Goal: Task Accomplishment & Management: Use online tool/utility

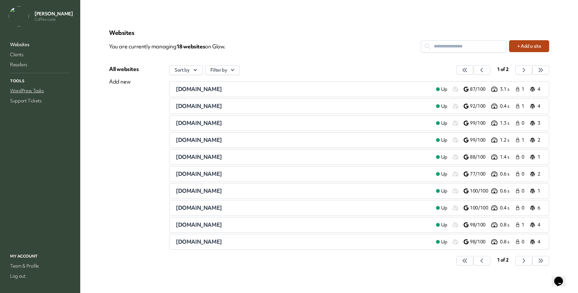
click at [30, 95] on link "WordPress Tasks" at bounding box center [40, 90] width 63 height 9
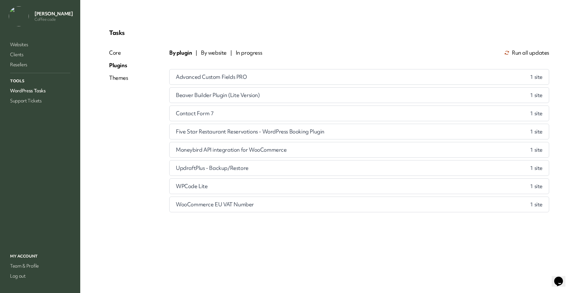
click at [227, 56] on span "By website" at bounding box center [214, 53] width 26 height 8
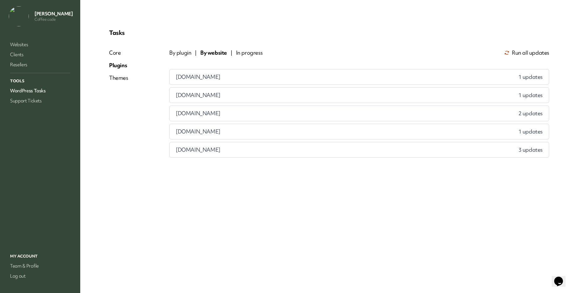
click at [380, 84] on div "annemarievangaal.nl 1 updates" at bounding box center [359, 76] width 379 height 15
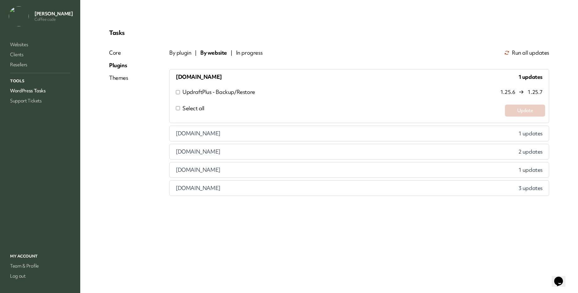
click at [461, 141] on div "petrascherpenhuizen.nl 1 updates" at bounding box center [359, 133] width 379 height 15
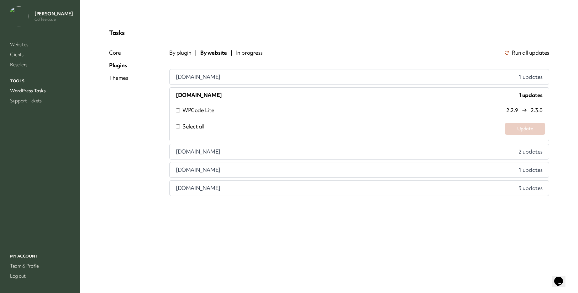
click at [467, 159] on div "restaurant-zuidwesthoekcollege.nl 2 updates" at bounding box center [359, 151] width 379 height 15
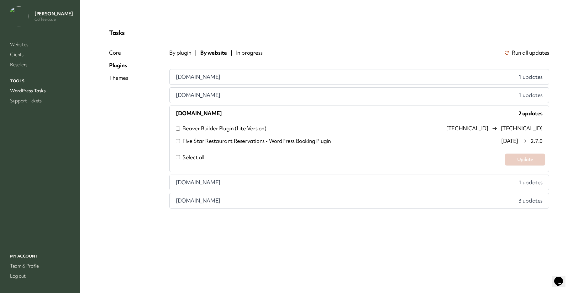
click at [235, 84] on div "annemarievangaal.nl 1 updates" at bounding box center [359, 76] width 379 height 15
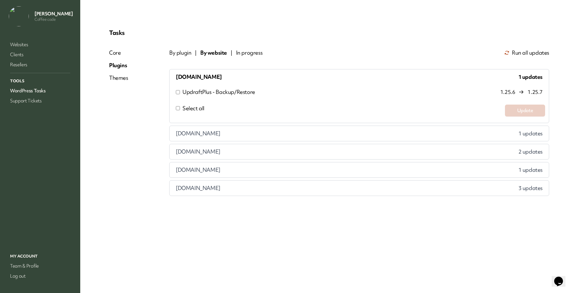
click at [221, 116] on label "Select all" at bounding box center [337, 110] width 328 height 12
click at [505, 116] on button "Update" at bounding box center [525, 110] width 40 height 12
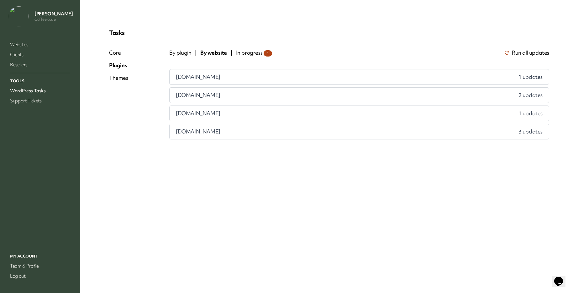
click at [220, 81] on span "petrascherpenhuizen.nl" at bounding box center [198, 77] width 45 height 8
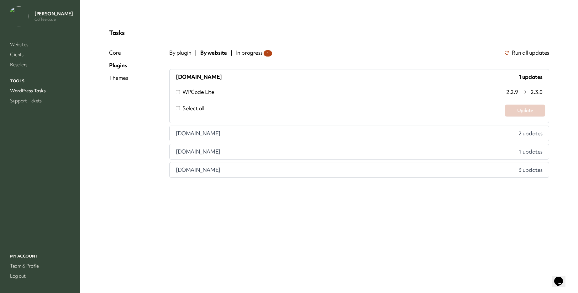
click at [220, 116] on label "Select all" at bounding box center [337, 110] width 328 height 12
click at [505, 116] on button "Update" at bounding box center [525, 110] width 40 height 12
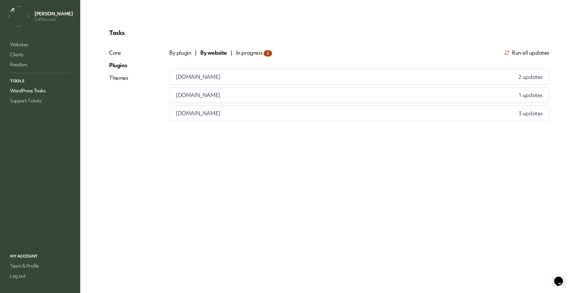
click at [220, 81] on span "[DOMAIN_NAME]" at bounding box center [198, 77] width 45 height 8
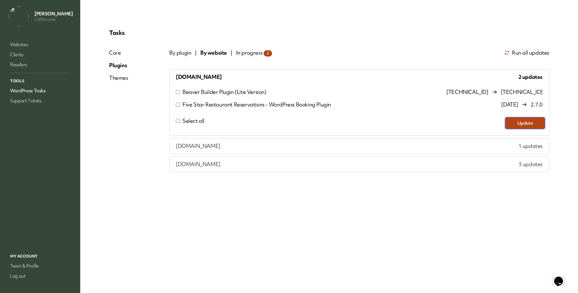
click at [505, 129] on button "Update" at bounding box center [525, 123] width 40 height 12
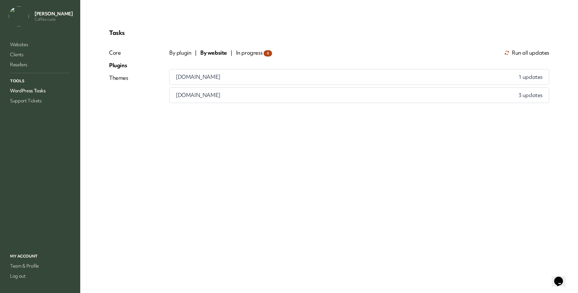
click at [220, 81] on span "[DOMAIN_NAME]" at bounding box center [198, 77] width 45 height 8
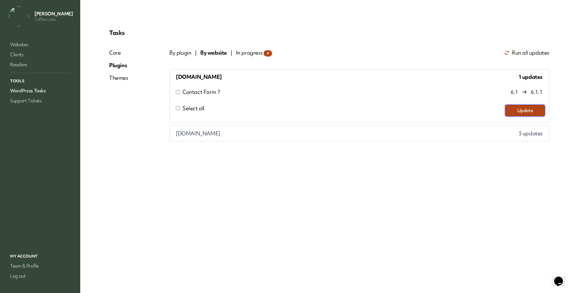
click at [505, 116] on button "Update" at bounding box center [525, 110] width 40 height 12
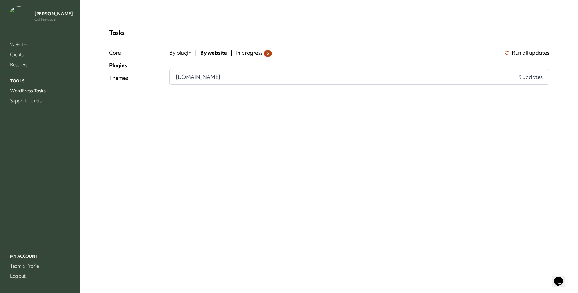
click at [224, 84] on div "www.aclaradesign.nl 3 updates" at bounding box center [359, 76] width 379 height 15
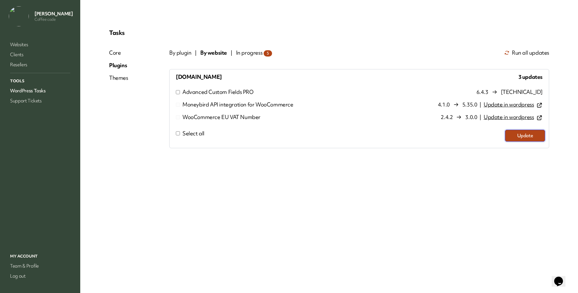
click at [517, 141] on button "Update" at bounding box center [525, 136] width 40 height 12
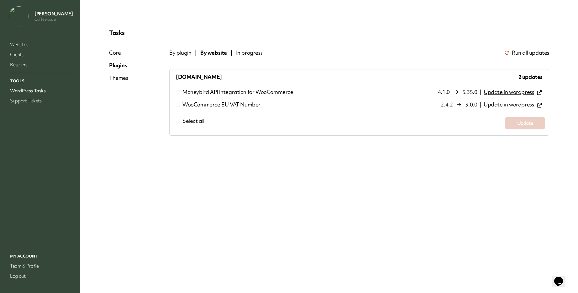
click at [263, 56] on span "In progress" at bounding box center [249, 53] width 27 height 8
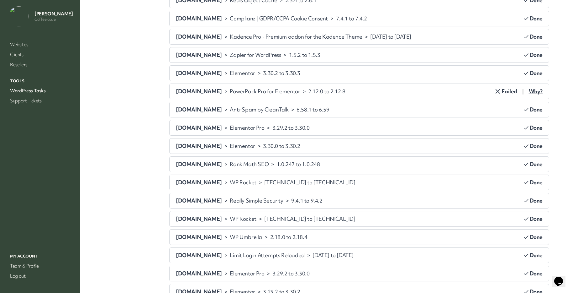
scroll to position [282, 0]
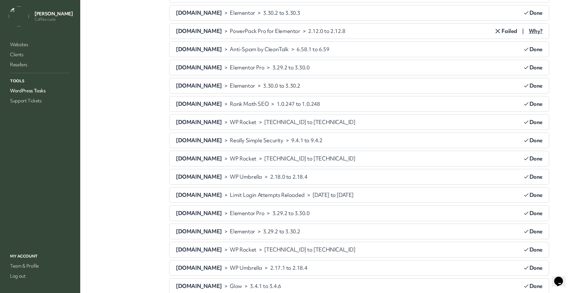
click at [529, 35] on span "Why?" at bounding box center [536, 31] width 14 height 8
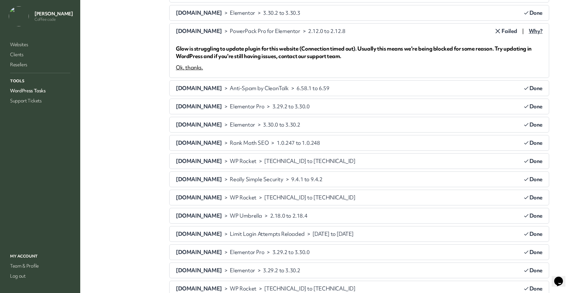
click at [203, 71] on div "Ok, thanks." at bounding box center [189, 68] width 27 height 8
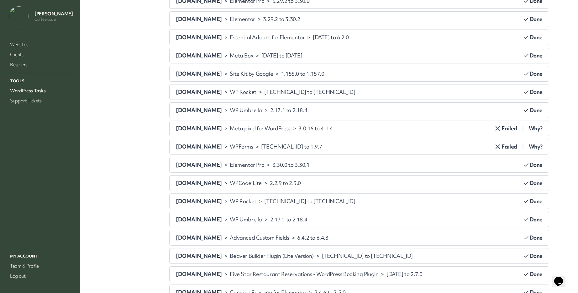
scroll to position [753, 0]
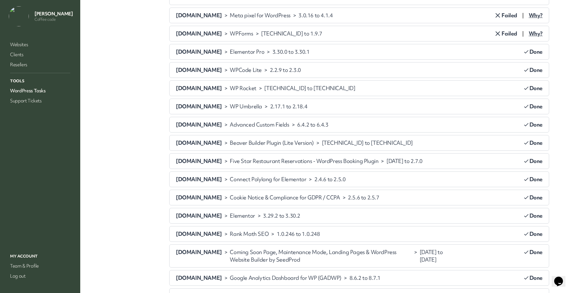
click at [529, 19] on span "Why?" at bounding box center [536, 16] width 14 height 8
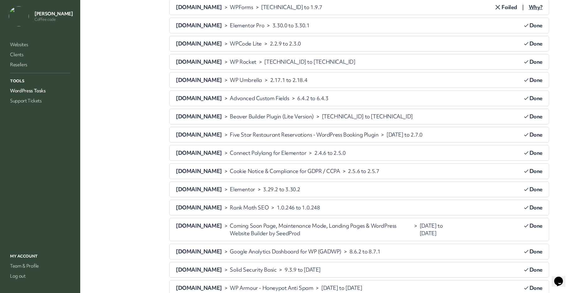
scroll to position [878, 0]
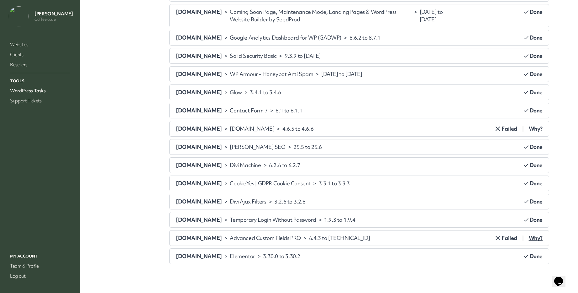
scroll to position [1223, 0]
click at [529, 132] on span "Why?" at bounding box center [536, 129] width 14 height 8
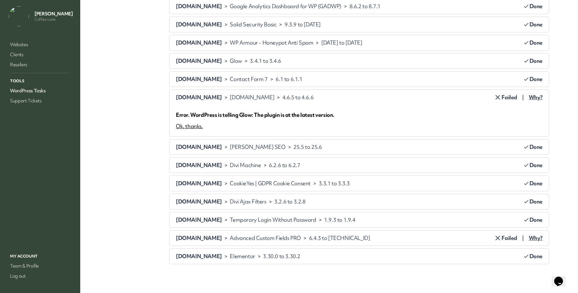
click at [203, 130] on div "Ok, thanks." at bounding box center [189, 126] width 27 height 8
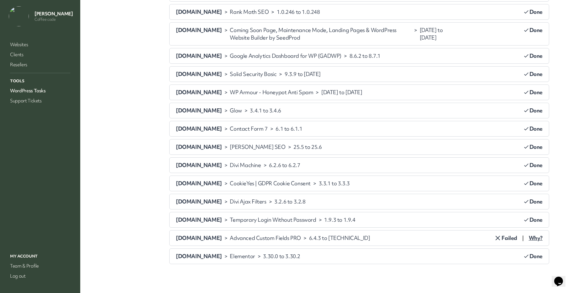
scroll to position [1321, 0]
click at [529, 234] on span "Why?" at bounding box center [536, 238] width 14 height 8
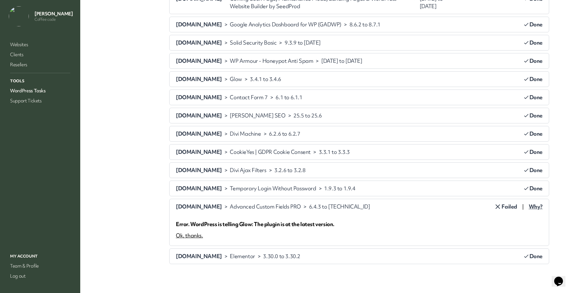
scroll to position [1360, 0]
click at [203, 231] on div "Ok, thanks." at bounding box center [189, 235] width 27 height 8
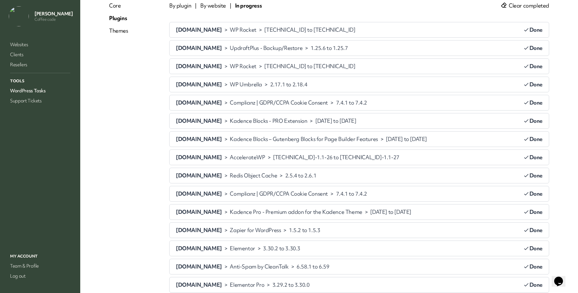
scroll to position [0, 0]
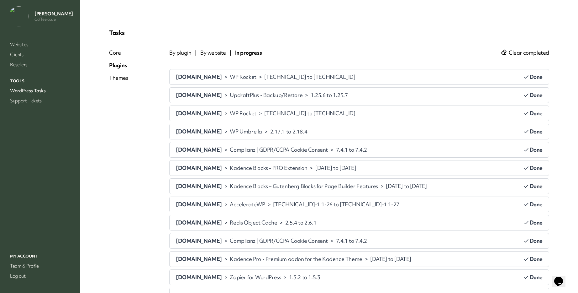
click at [191, 56] on span "By plugin" at bounding box center [180, 53] width 22 height 8
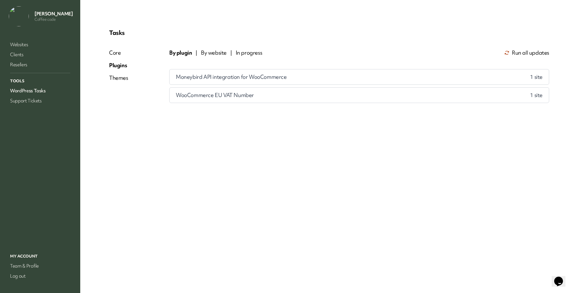
click at [282, 81] on span "Moneybird API integration for WooCommerce" at bounding box center [231, 77] width 111 height 8
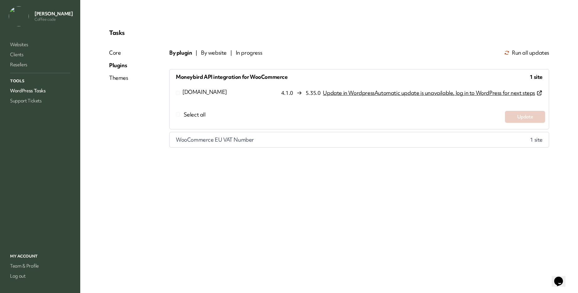
click at [226, 143] on span "WooCommerce EU VAT Number" at bounding box center [215, 140] width 78 height 8
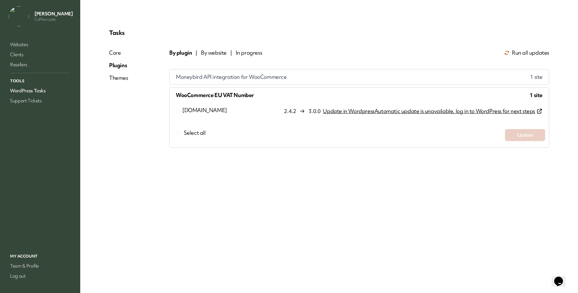
click at [128, 82] on div "Themes" at bounding box center [118, 78] width 19 height 8
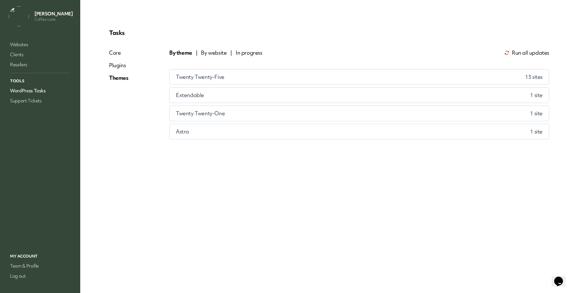
click at [225, 81] on span "Twenty Twenty-Five" at bounding box center [200, 77] width 49 height 8
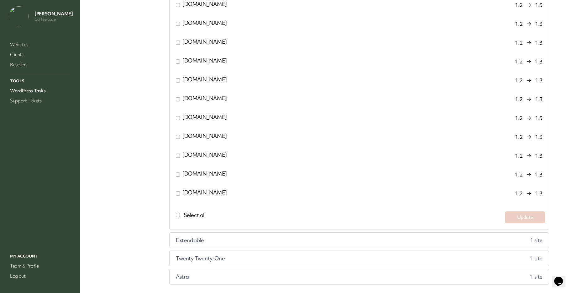
scroll to position [220, 0]
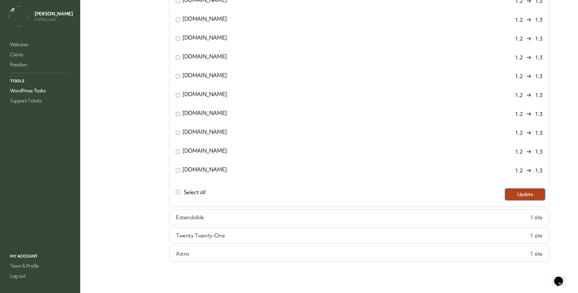
click at [505, 200] on button "Update" at bounding box center [525, 194] width 40 height 12
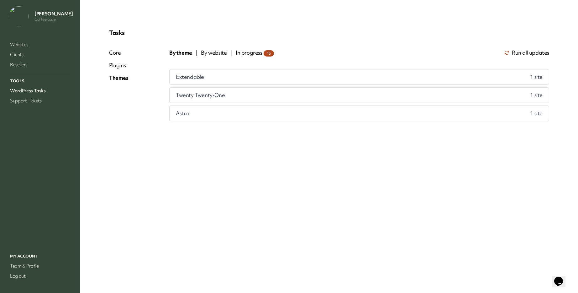
scroll to position [4, 0]
click at [204, 81] on span "Extendable" at bounding box center [190, 77] width 28 height 8
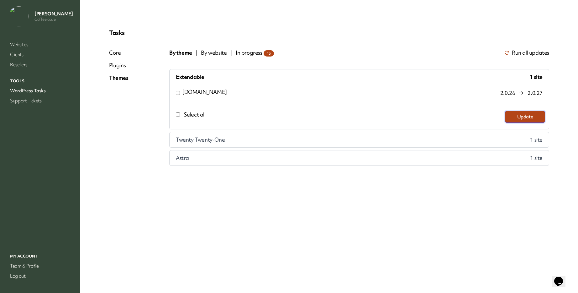
click at [519, 123] on button "Update" at bounding box center [525, 117] width 40 height 12
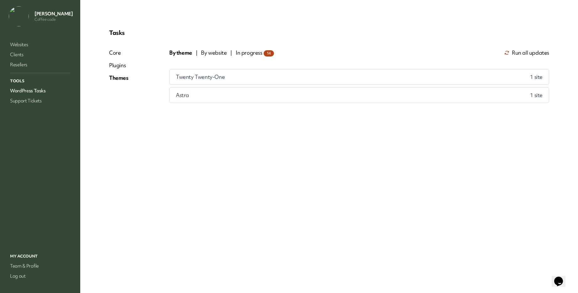
click at [225, 81] on span "Twenty Twenty-One" at bounding box center [200, 77] width 49 height 8
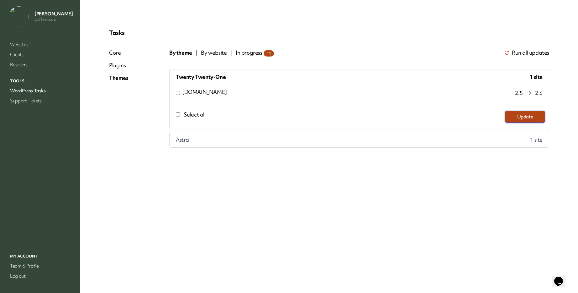
drag, startPoint x: 497, startPoint y: 142, endPoint x: 420, endPoint y: 135, distance: 78.1
click at [505, 123] on button "Update" at bounding box center [525, 117] width 40 height 12
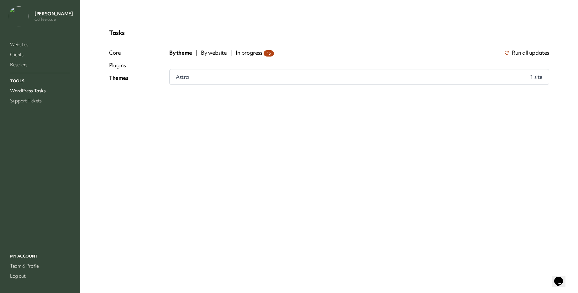
click at [189, 81] on span "Astra" at bounding box center [182, 77] width 13 height 8
click at [505, 123] on button "Update" at bounding box center [525, 117] width 40 height 12
click at [129, 69] on div "Plugins" at bounding box center [118, 65] width 19 height 8
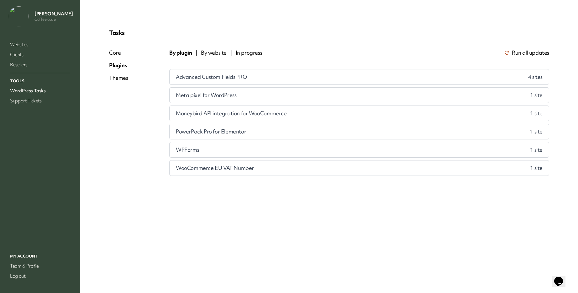
click at [231, 81] on span "Advanced Custom Fields PRO" at bounding box center [211, 77] width 71 height 8
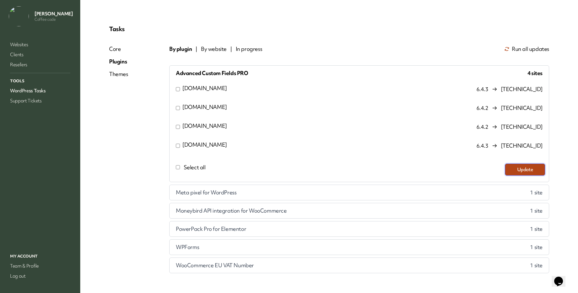
click at [505, 175] on button "Update" at bounding box center [525, 169] width 40 height 12
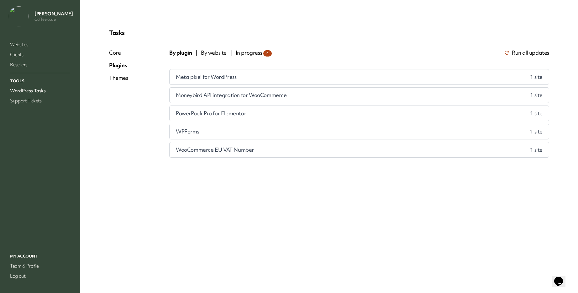
click at [236, 81] on span "Meta pixel for WordPress" at bounding box center [206, 77] width 61 height 8
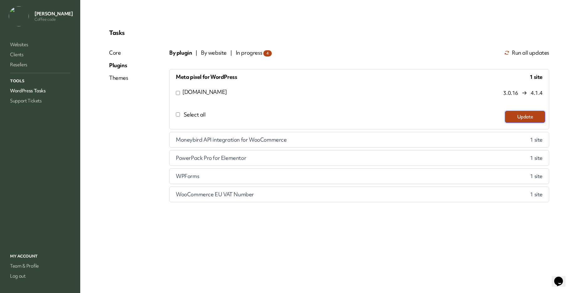
click at [505, 123] on button "Update" at bounding box center [525, 117] width 40 height 12
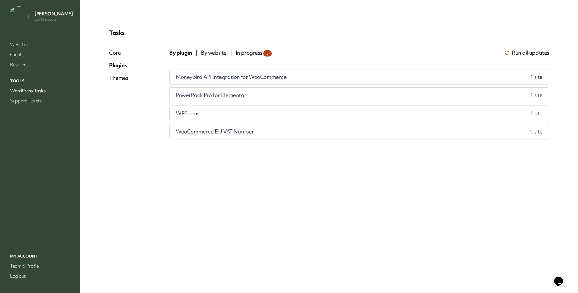
click at [240, 81] on span "Moneybird API integration for WooCommerce" at bounding box center [231, 77] width 111 height 8
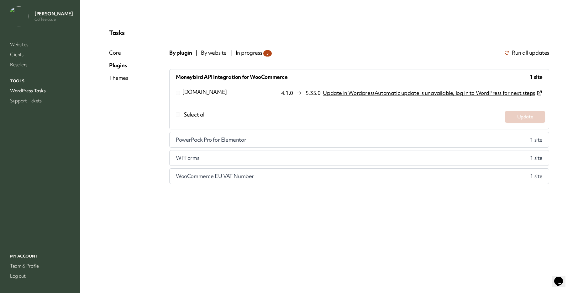
click at [223, 123] on label "Select all" at bounding box center [337, 117] width 328 height 12
click at [246, 143] on span "PowerPack Pro for Elementor" at bounding box center [211, 140] width 70 height 8
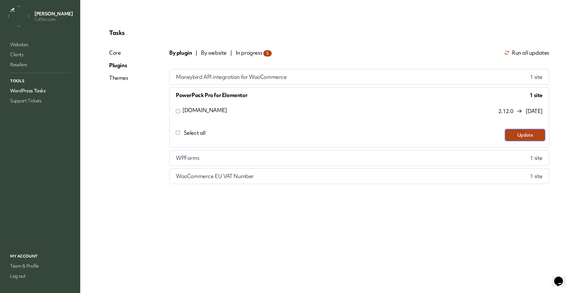
click at [505, 141] on button "Update" at bounding box center [525, 135] width 40 height 12
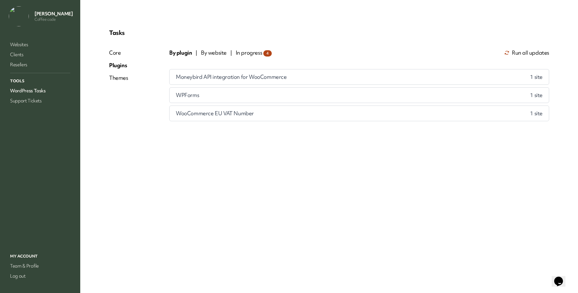
click at [262, 81] on span "Moneybird API integration for WooCommerce" at bounding box center [231, 77] width 111 height 8
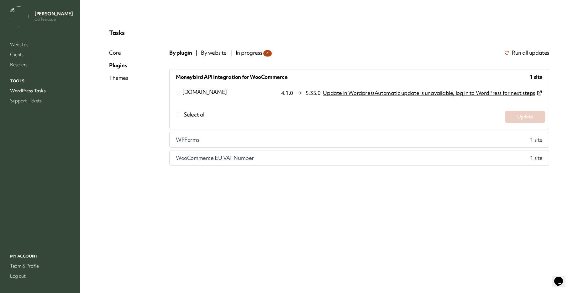
click at [199, 143] on span "WPForms" at bounding box center [187, 140] width 23 height 8
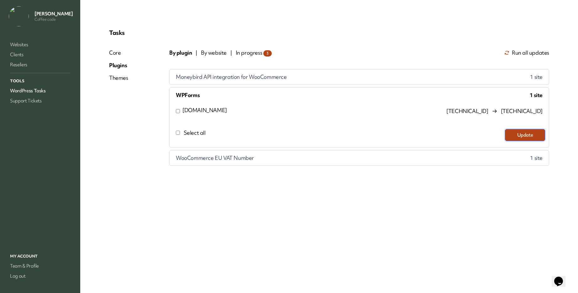
click at [521, 141] on button "Update" at bounding box center [525, 135] width 40 height 12
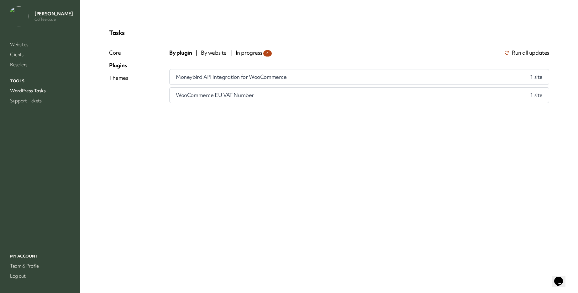
click at [232, 99] on span "WooCommerce EU VAT Number" at bounding box center [215, 95] width 78 height 8
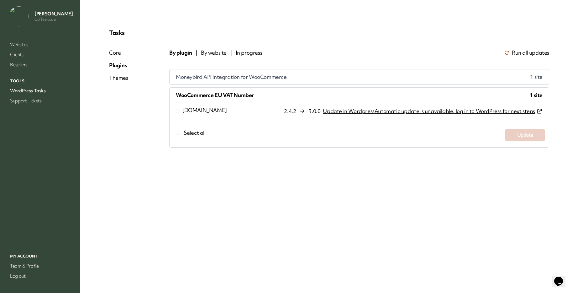
click at [263, 56] on span "In progress" at bounding box center [249, 53] width 27 height 8
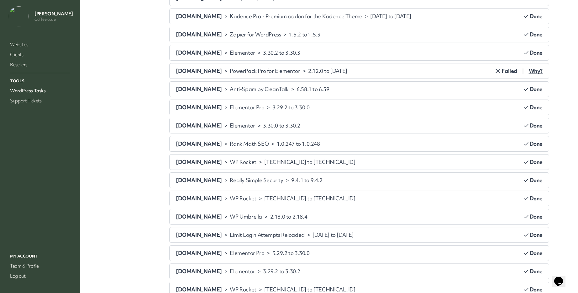
scroll to position [255, 0]
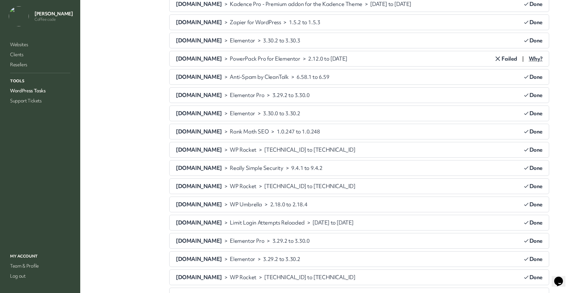
click at [529, 62] on span "Why?" at bounding box center [536, 59] width 14 height 8
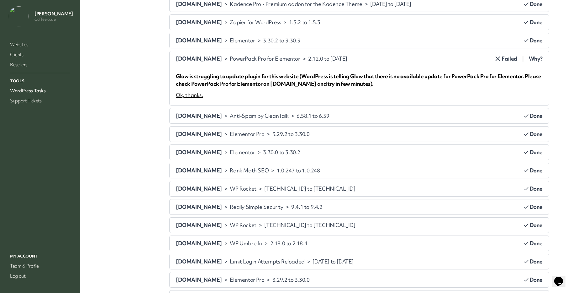
click at [203, 99] on div "Ok, thanks." at bounding box center [189, 95] width 27 height 8
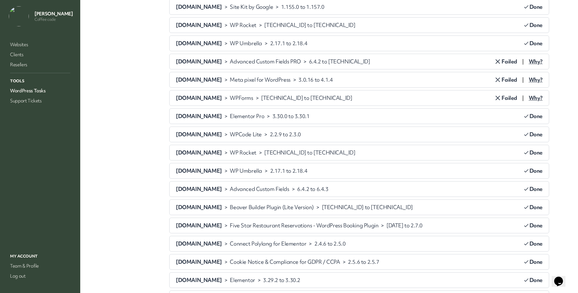
scroll to position [725, 0]
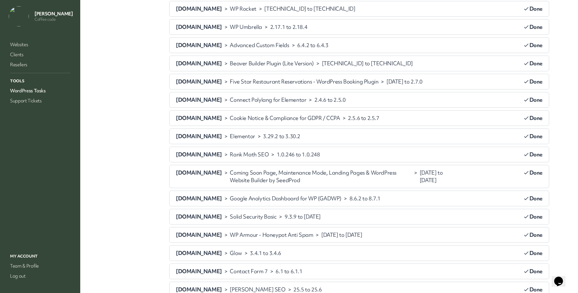
scroll to position [851, 0]
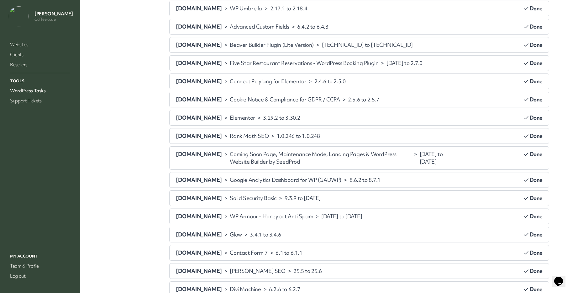
drag, startPoint x: 518, startPoint y: 131, endPoint x: 459, endPoint y: 138, distance: 58.7
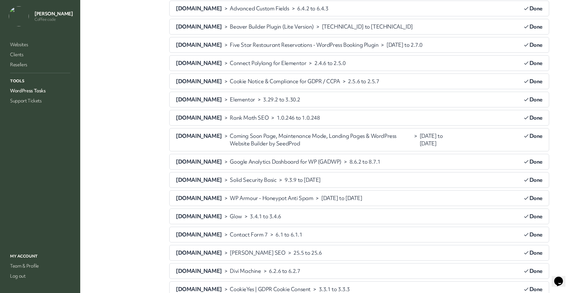
drag, startPoint x: 519, startPoint y: 132, endPoint x: 478, endPoint y: 137, distance: 40.9
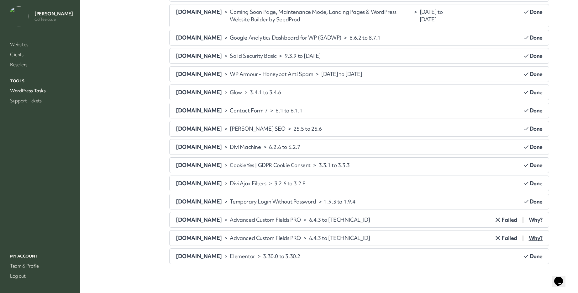
scroll to position [1343, 0]
click at [529, 216] on span "Why?" at bounding box center [536, 220] width 14 height 8
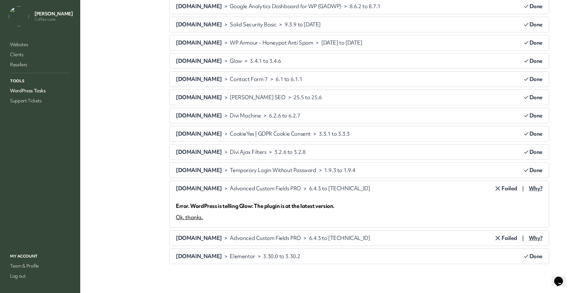
click at [203, 221] on div "Ok, thanks." at bounding box center [189, 217] width 27 height 8
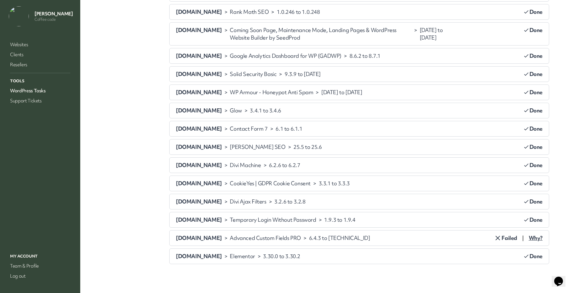
click at [529, 234] on span "Why?" at bounding box center [536, 238] width 14 height 8
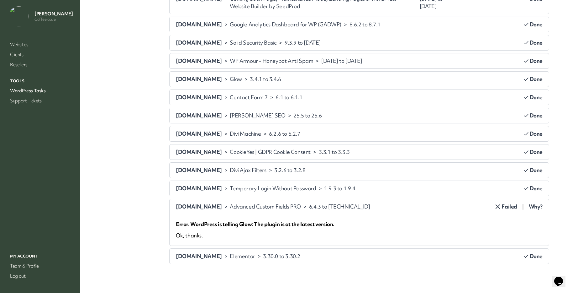
click at [203, 238] on div "Ok, thanks." at bounding box center [189, 235] width 27 height 8
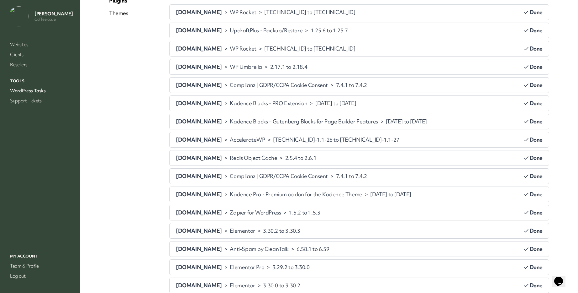
scroll to position [0, 0]
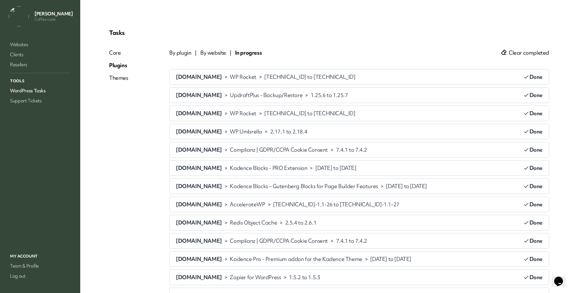
click at [128, 82] on div "Themes" at bounding box center [118, 78] width 19 height 8
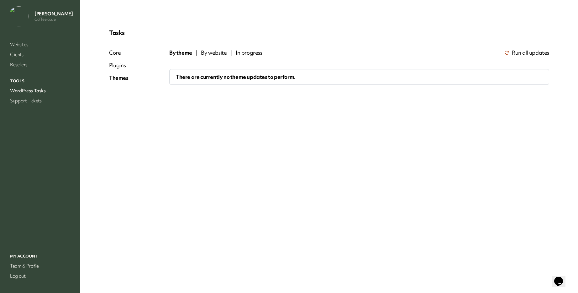
click at [129, 69] on div "Plugins" at bounding box center [118, 65] width 19 height 8
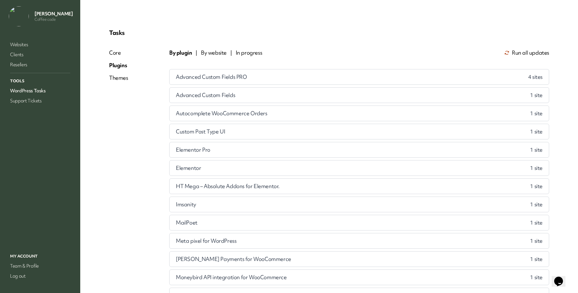
click at [128, 56] on div "Core" at bounding box center [118, 53] width 19 height 8
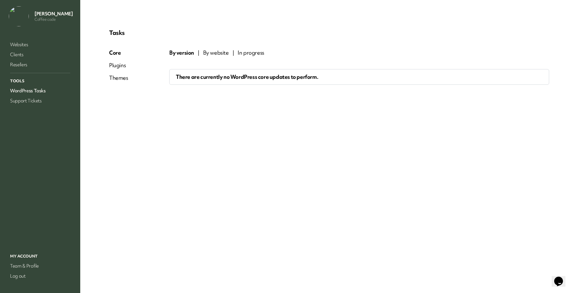
click at [128, 69] on div "Plugins" at bounding box center [118, 65] width 19 height 8
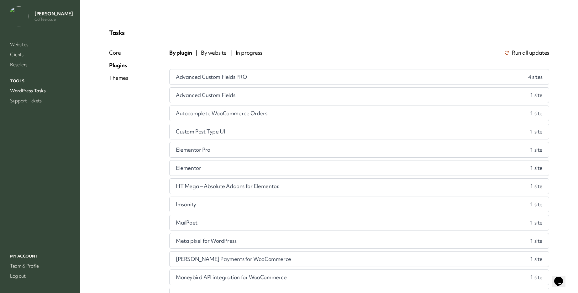
click at [247, 81] on span "Advanced Custom Fields PRO" at bounding box center [211, 77] width 71 height 8
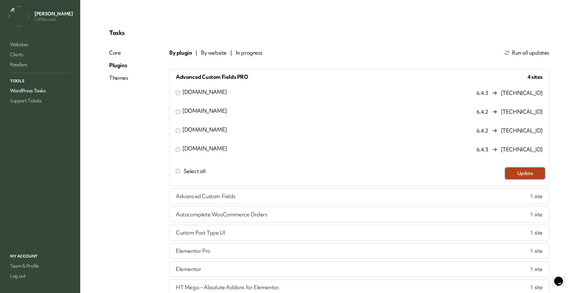
click at [505, 179] on button "Update" at bounding box center [525, 173] width 40 height 12
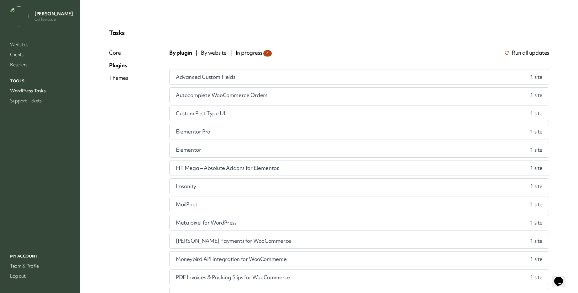
click at [230, 81] on span "Advanced Custom Fields" at bounding box center [205, 77] width 59 height 8
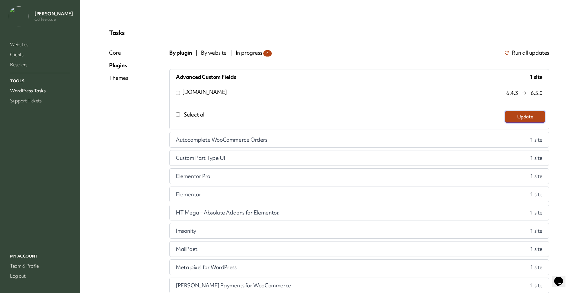
click at [505, 123] on button "Update" at bounding box center [525, 117] width 40 height 12
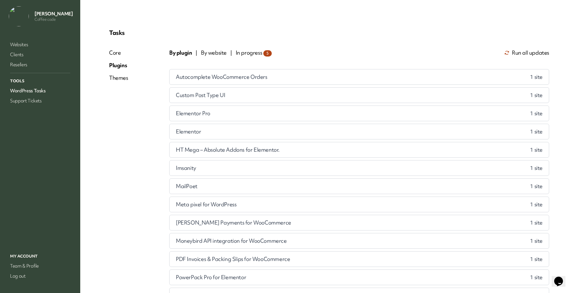
click at [227, 81] on span "Autocomplete WooCommerce Orders" at bounding box center [222, 77] width 92 height 8
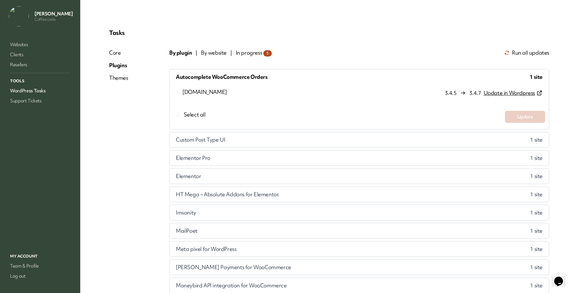
click at [224, 123] on label "Select all" at bounding box center [337, 117] width 328 height 12
click at [225, 143] on span "Custom Post Type UI" at bounding box center [200, 140] width 49 height 8
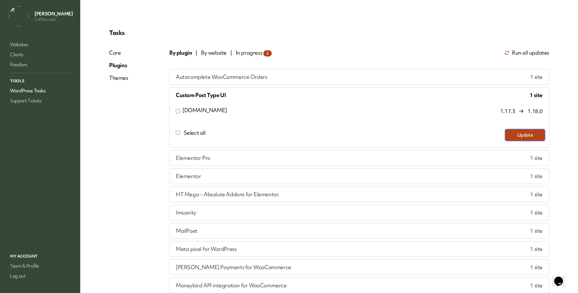
click at [505, 141] on button "Update" at bounding box center [525, 135] width 40 height 12
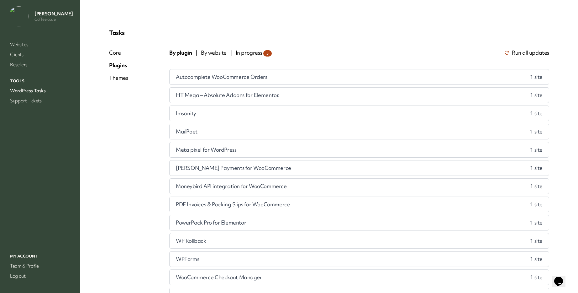
click at [231, 99] on span "HT Mega – Absolute Addons for Elementor." at bounding box center [228, 95] width 104 height 8
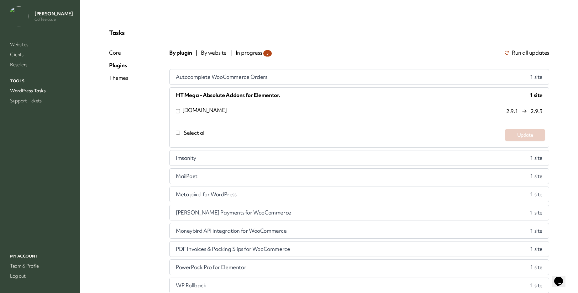
click at [219, 141] on label "Select all" at bounding box center [337, 135] width 328 height 12
click at [505, 141] on button "Update" at bounding box center [525, 135] width 40 height 12
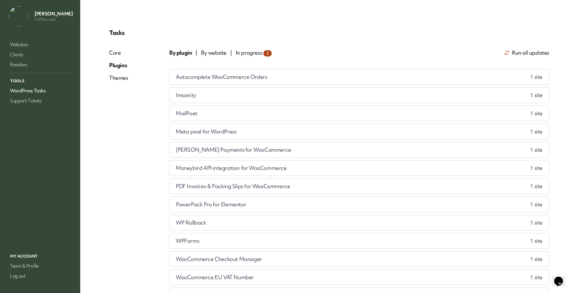
click at [196, 99] on span "Imsanity" at bounding box center [186, 95] width 20 height 8
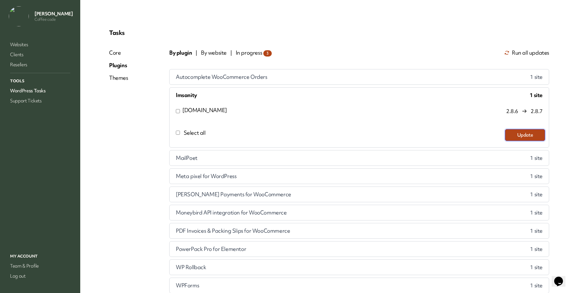
click at [505, 141] on button "Update" at bounding box center [525, 135] width 40 height 12
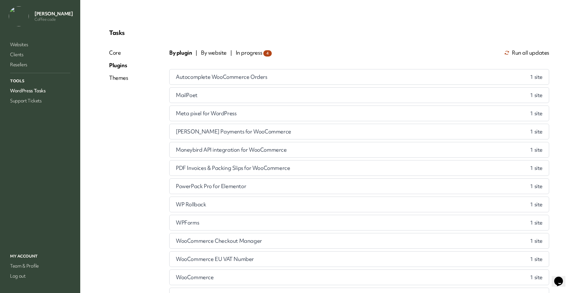
click at [236, 117] on span "Meta pixel for WordPress" at bounding box center [206, 113] width 61 height 8
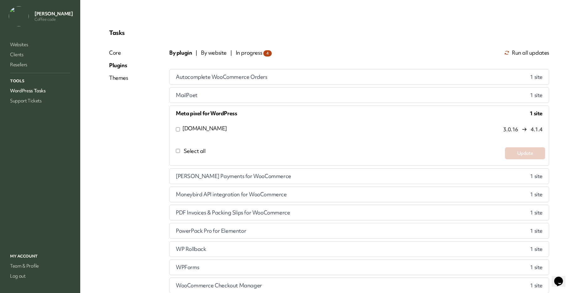
drag, startPoint x: 229, startPoint y: 184, endPoint x: 233, endPoint y: 186, distance: 4.4
click at [206, 154] on span "Select all" at bounding box center [195, 150] width 22 height 7
drag, startPoint x: 503, startPoint y: 186, endPoint x: 487, endPoint y: 181, distance: 17.3
click at [505, 159] on button "Update" at bounding box center [525, 153] width 40 height 12
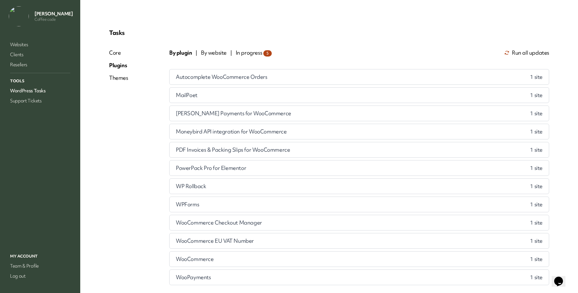
click at [198, 99] on span "MailPoet" at bounding box center [187, 95] width 22 height 8
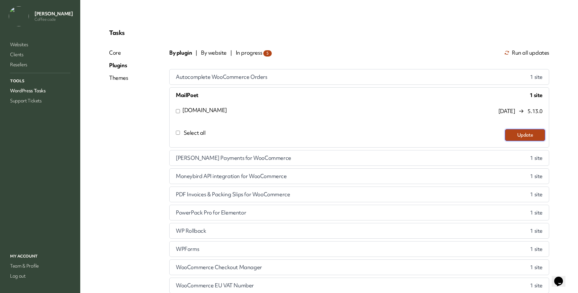
click at [516, 141] on button "Update" at bounding box center [525, 135] width 40 height 12
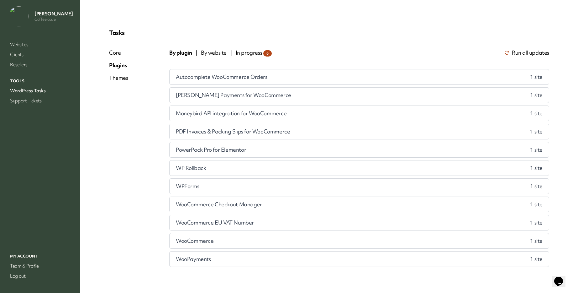
click at [235, 99] on span "[PERSON_NAME] Payments for WooCommerce" at bounding box center [233, 95] width 115 height 8
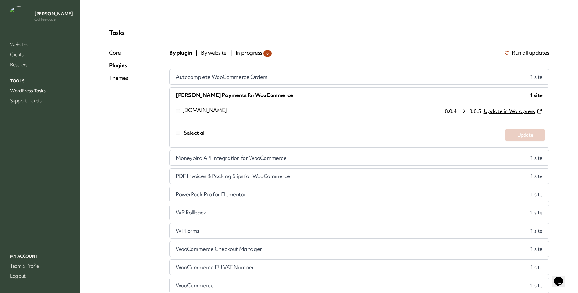
click at [234, 162] on span "Moneybird API integration for WooCommerce" at bounding box center [231, 158] width 111 height 8
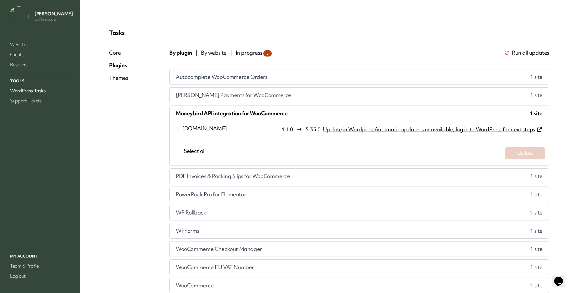
click at [226, 180] on span "PDF Invoices & Packing Slips for WooCommerce" at bounding box center [233, 176] width 114 height 8
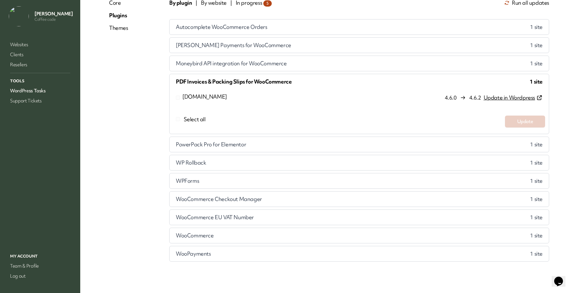
scroll to position [94, 0]
click at [230, 148] on span "PowerPack Pro for Elementor" at bounding box center [211, 145] width 70 height 8
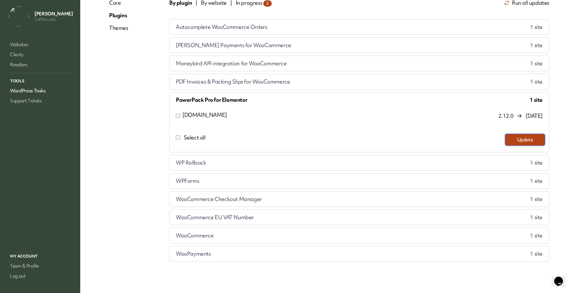
drag, startPoint x: 507, startPoint y: 140, endPoint x: 504, endPoint y: 139, distance: 3.5
click at [507, 140] on button "Update" at bounding box center [525, 140] width 40 height 12
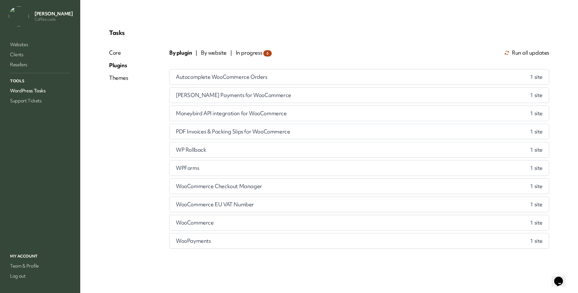
scroll to position [56, 0]
click at [206, 146] on span "WP Rollback" at bounding box center [191, 150] width 30 height 8
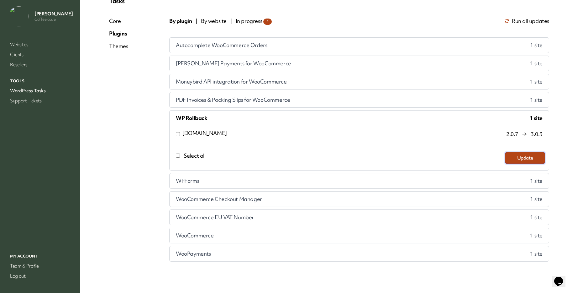
click at [505, 152] on button "Update" at bounding box center [525, 158] width 40 height 12
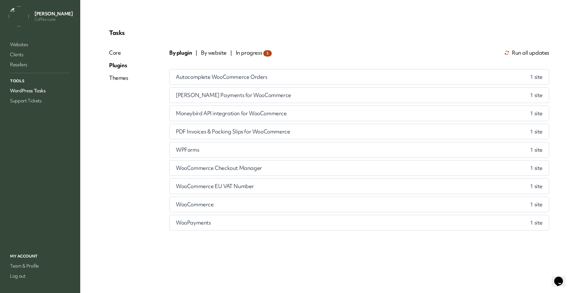
click at [249, 153] on div "WPForms 1 site" at bounding box center [359, 149] width 379 height 15
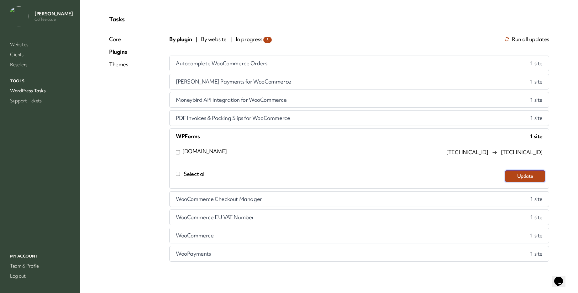
click at [505, 170] on button "Update" at bounding box center [525, 176] width 40 height 12
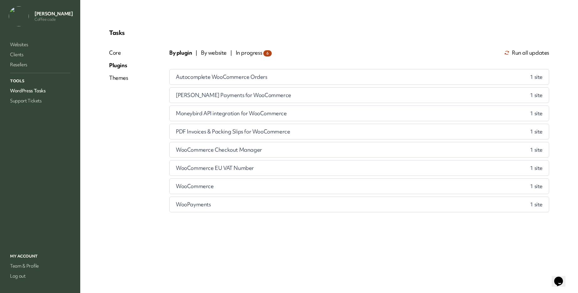
click at [235, 153] on span "WooCommerce Checkout Manager" at bounding box center [219, 150] width 86 height 8
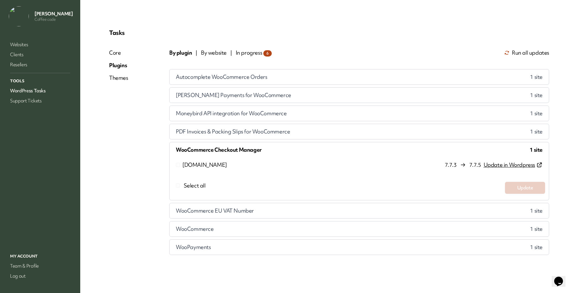
scroll to position [64, 0]
click at [241, 205] on div "WooCommerce EU VAT Number 1 site" at bounding box center [359, 212] width 379 height 15
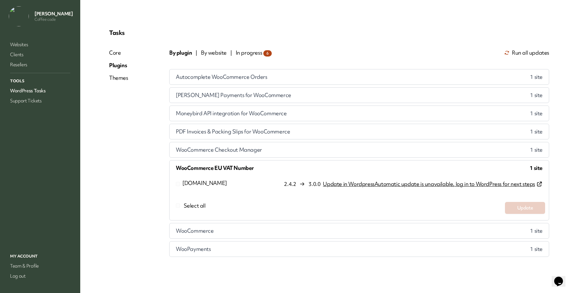
click at [224, 202] on label "Select all" at bounding box center [337, 208] width 328 height 12
click at [214, 227] on span "WooCommerce" at bounding box center [195, 231] width 38 height 8
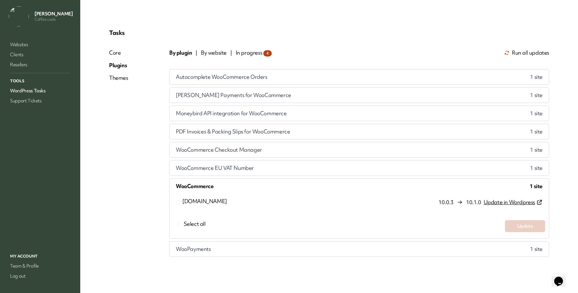
click at [211, 246] on span "WooPayments" at bounding box center [193, 249] width 35 height 8
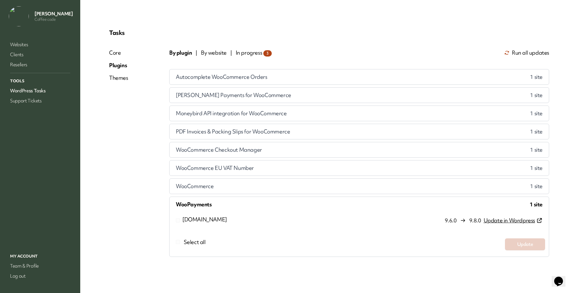
scroll to position [0, 0]
click at [272, 56] on span "In progress 3" at bounding box center [254, 53] width 36 height 8
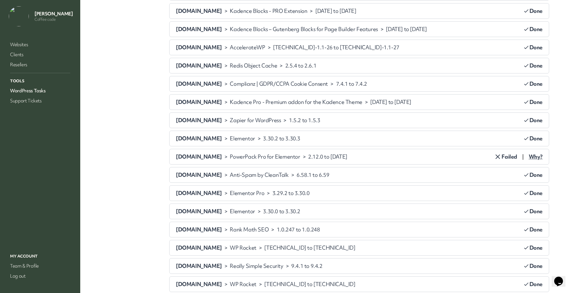
scroll to position [314, 0]
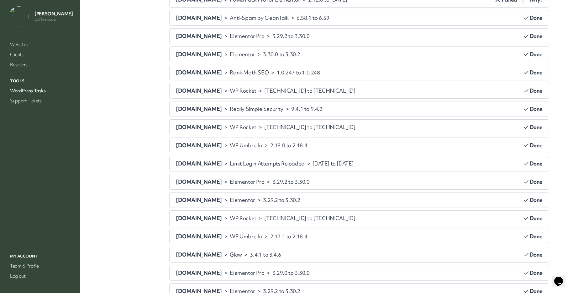
click at [529, 3] on span "Why?" at bounding box center [536, 0] width 14 height 8
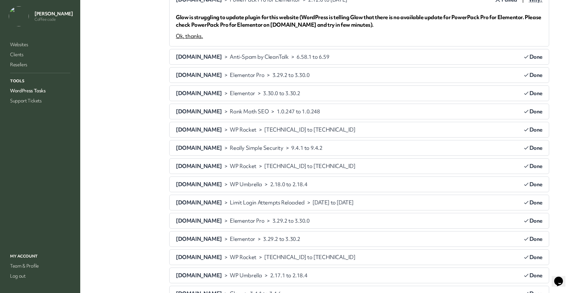
click at [203, 40] on div "Ok, thanks." at bounding box center [189, 36] width 27 height 8
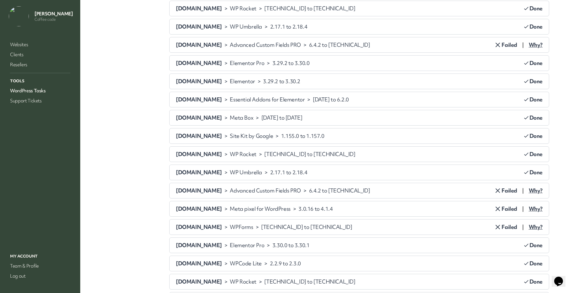
scroll to position [721, 0]
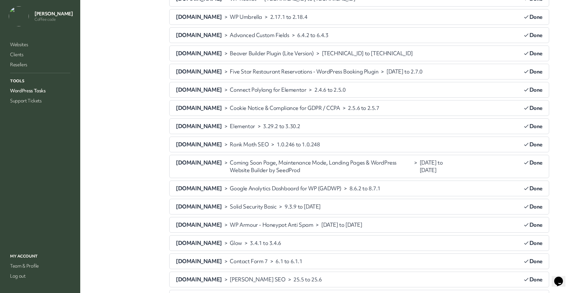
scroll to position [910, 0]
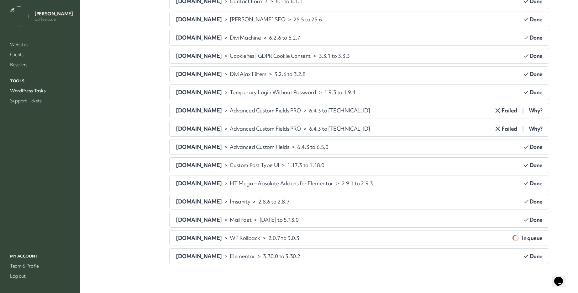
scroll to position [1488, 0]
click at [529, 107] on span "Why?" at bounding box center [536, 111] width 14 height 8
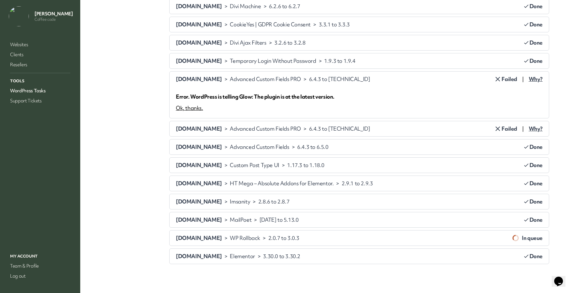
click at [203, 104] on div "Ok, thanks." at bounding box center [189, 108] width 27 height 8
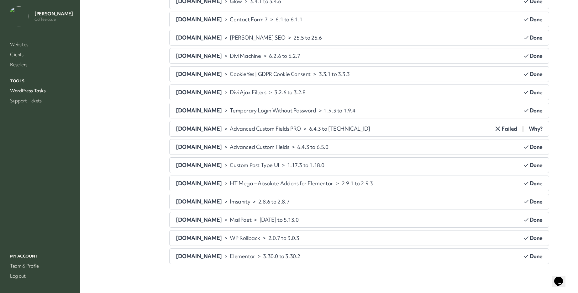
click at [529, 125] on span "Why?" at bounding box center [536, 129] width 14 height 8
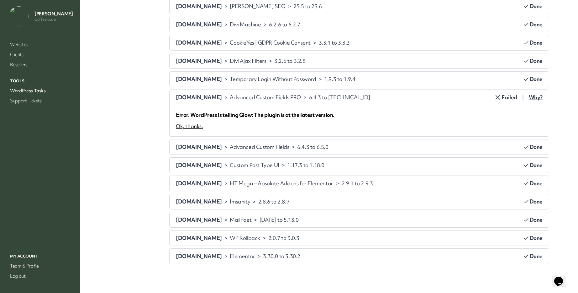
click at [203, 122] on div "Ok, thanks." at bounding box center [189, 126] width 27 height 8
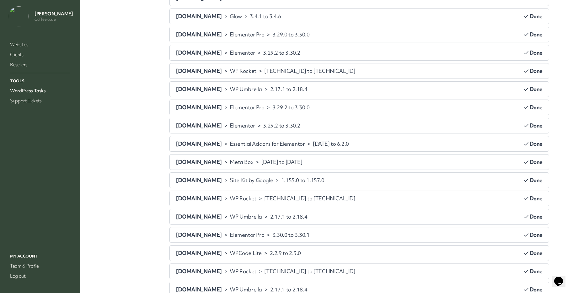
click at [30, 105] on link "Support Tickets" at bounding box center [40, 100] width 63 height 9
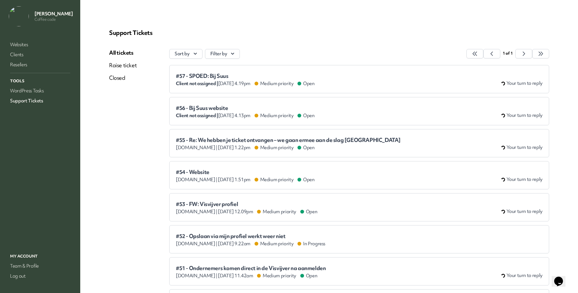
click at [315, 79] on span "#57 - SPOED: Bij Suus" at bounding box center [245, 76] width 139 height 6
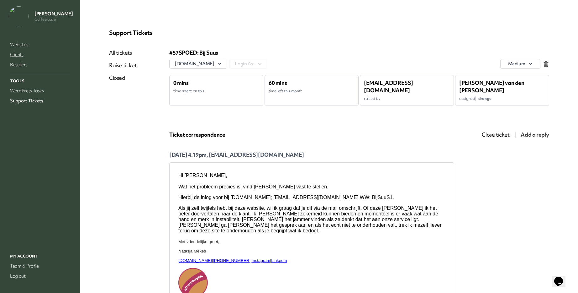
click at [23, 59] on link "Clients" at bounding box center [40, 54] width 63 height 9
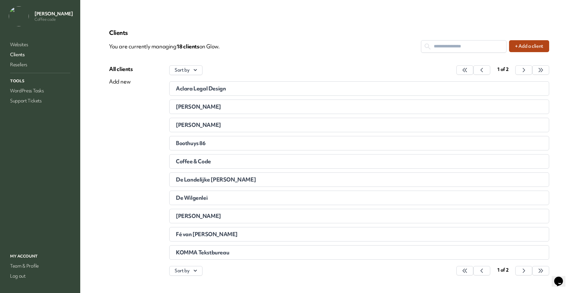
click at [528, 92] on div "Aclara Legal Design" at bounding box center [359, 88] width 367 height 6
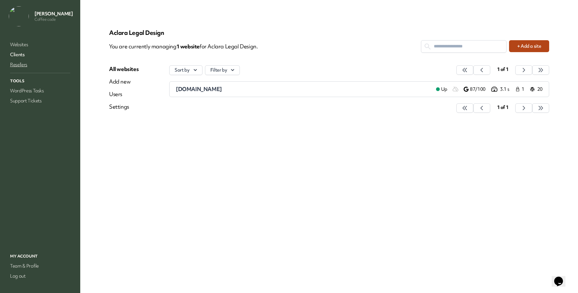
click at [26, 69] on link "Resellers" at bounding box center [40, 64] width 63 height 9
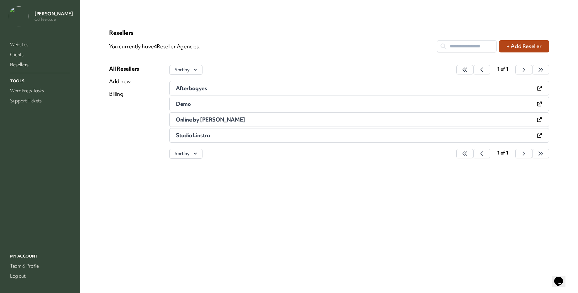
click at [294, 91] on link "Afterbagyes" at bounding box center [313, 88] width 275 height 6
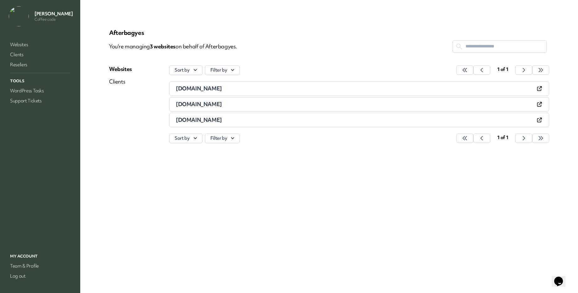
click at [151, 85] on link "Clients" at bounding box center [139, 82] width 60 height 8
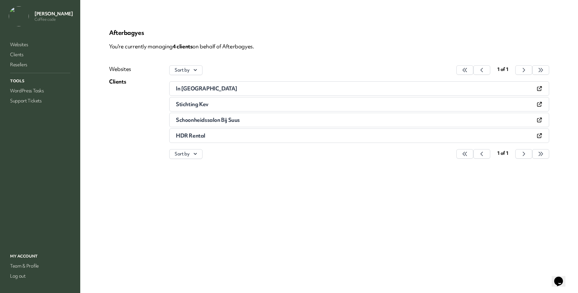
click at [209, 108] on span "Stichting Kev" at bounding box center [192, 103] width 33 height 7
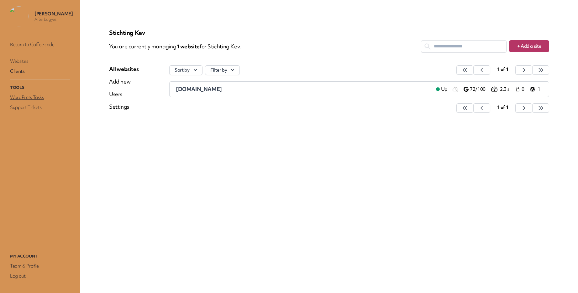
click at [24, 102] on link "WordPress Tasks" at bounding box center [40, 97] width 63 height 9
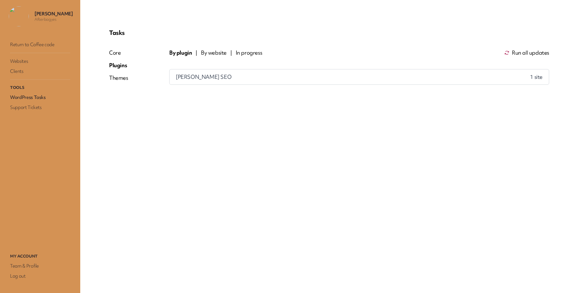
click at [230, 84] on div "Yoast SEO 1 site" at bounding box center [359, 76] width 379 height 15
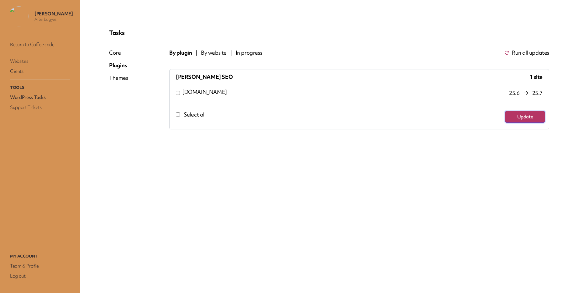
click at [505, 123] on button "Update" at bounding box center [525, 117] width 40 height 12
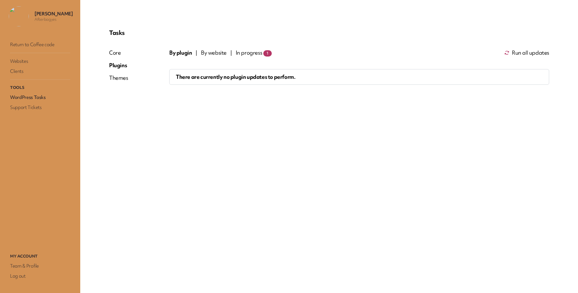
click at [272, 56] on span "In progress 1" at bounding box center [254, 53] width 36 height 8
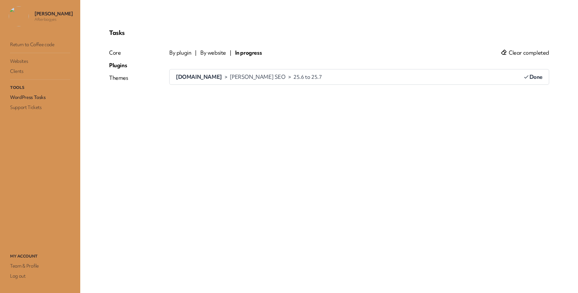
click at [39, 49] on link "Return to Coffee code" at bounding box center [40, 44] width 63 height 9
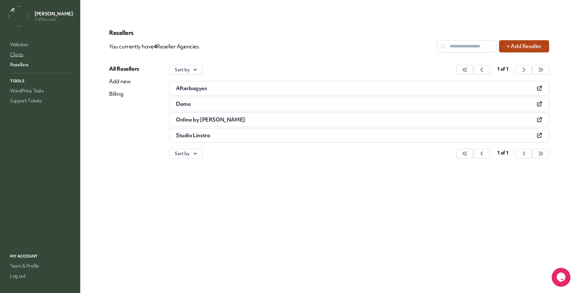
click at [22, 59] on link "Clients" at bounding box center [40, 54] width 63 height 9
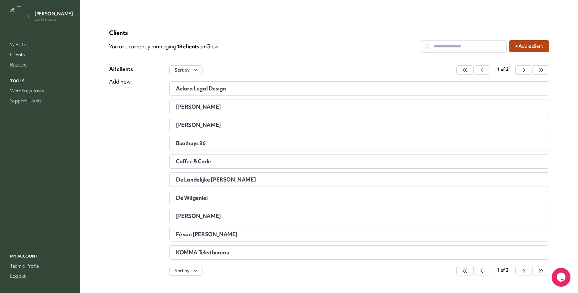
click at [26, 69] on link "Resellers" at bounding box center [40, 64] width 63 height 9
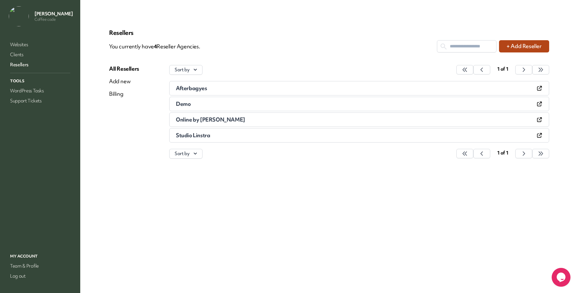
click at [266, 91] on link "Afterbagyes" at bounding box center [313, 88] width 275 height 6
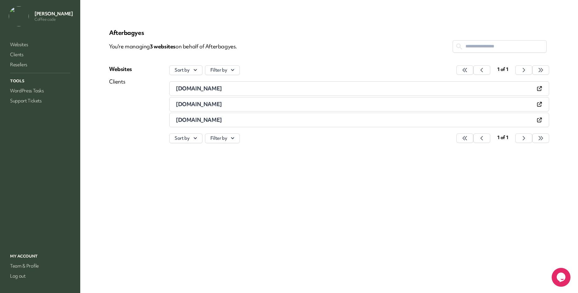
click at [147, 85] on link "Clients" at bounding box center [139, 82] width 60 height 8
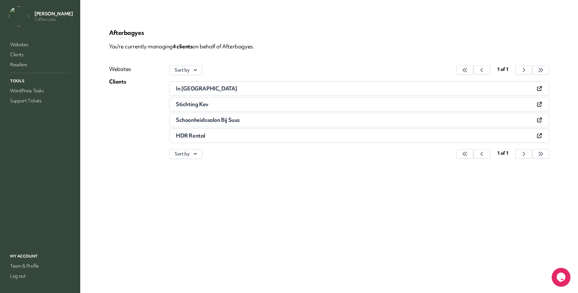
click at [235, 123] on span "Schoonheidssalon Bij Suus" at bounding box center [208, 119] width 64 height 7
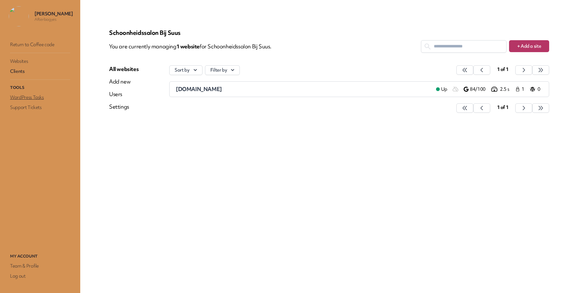
click at [39, 102] on link "WordPress Tasks" at bounding box center [40, 97] width 63 height 9
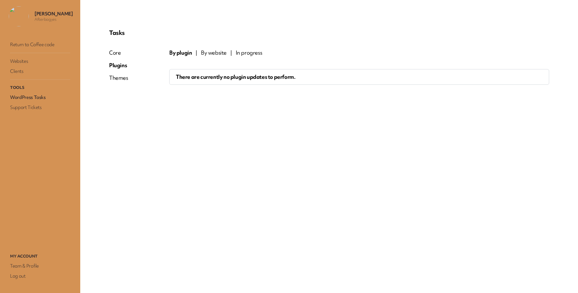
click at [227, 56] on span "By website" at bounding box center [214, 53] width 26 height 8
click at [263, 56] on span "In progress" at bounding box center [249, 53] width 27 height 8
click at [128, 56] on div "Core" at bounding box center [118, 53] width 19 height 8
click at [128, 82] on div "Themes" at bounding box center [118, 78] width 19 height 8
click at [23, 49] on link "Return to Coffee code" at bounding box center [40, 44] width 63 height 9
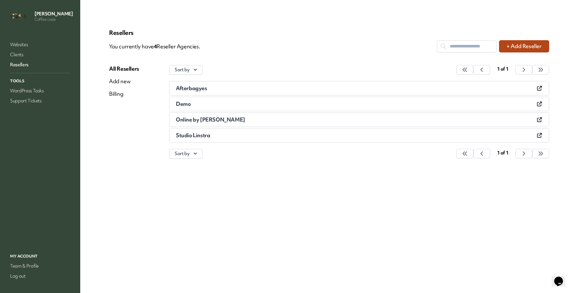
click at [207, 92] on span "Afterbagyes" at bounding box center [191, 87] width 31 height 7
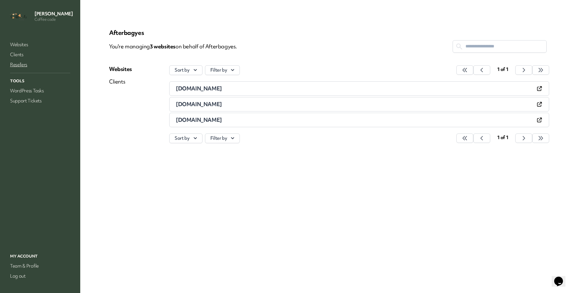
click at [20, 69] on link "Resellers" at bounding box center [40, 64] width 63 height 9
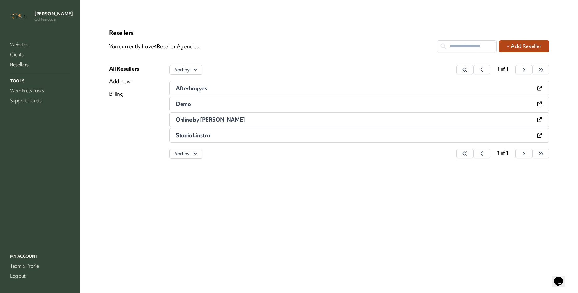
click at [229, 123] on span "Online by [PERSON_NAME]" at bounding box center [210, 119] width 69 height 7
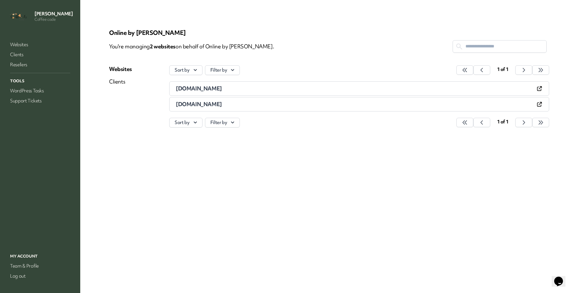
click at [145, 85] on link "Clients" at bounding box center [139, 82] width 60 height 8
click at [188, 92] on span "YAM" at bounding box center [182, 88] width 12 height 7
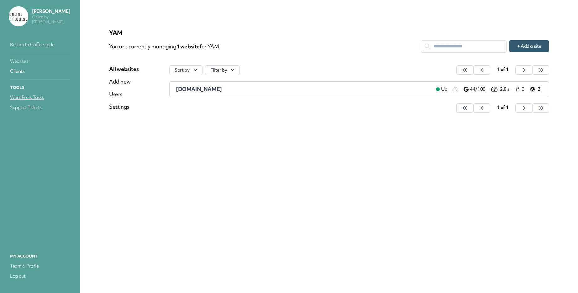
click at [40, 102] on link "WordPress Tasks" at bounding box center [40, 97] width 63 height 9
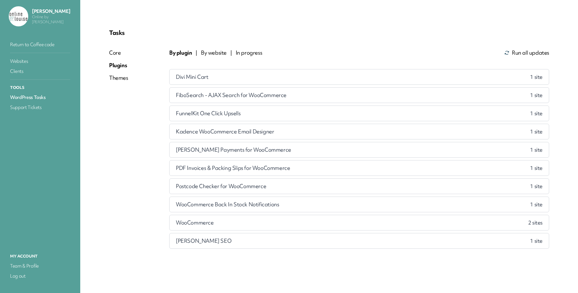
click at [528, 56] on span "Run all updates" at bounding box center [530, 53] width 37 height 8
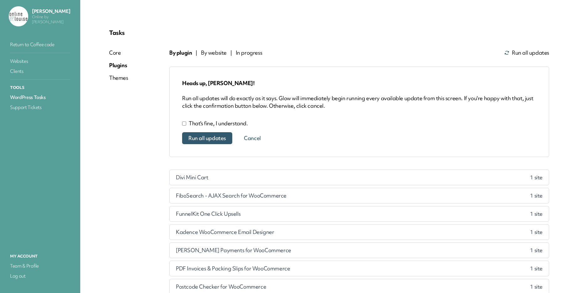
click at [226, 141] on span "Run all updates" at bounding box center [207, 138] width 38 height 6
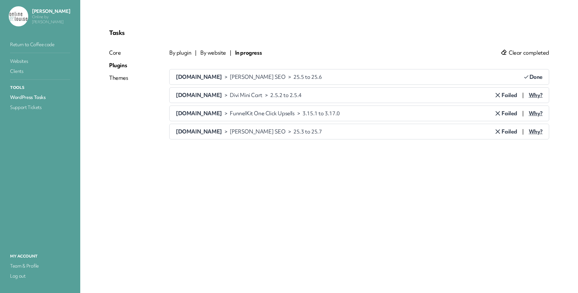
click at [529, 99] on span "Why?" at bounding box center [536, 95] width 14 height 8
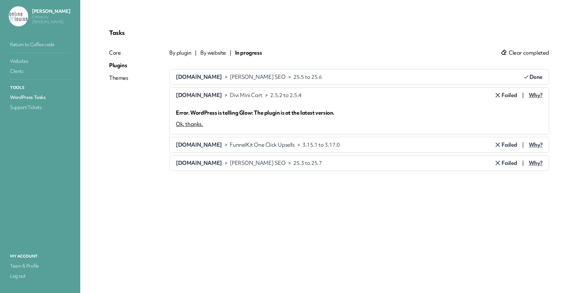
click at [203, 128] on div "Ok, thanks." at bounding box center [189, 124] width 27 height 8
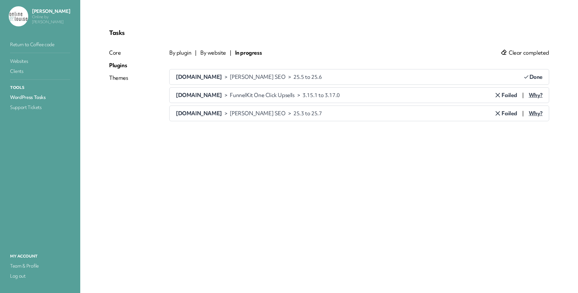
click at [529, 99] on span "Why?" at bounding box center [536, 95] width 14 height 8
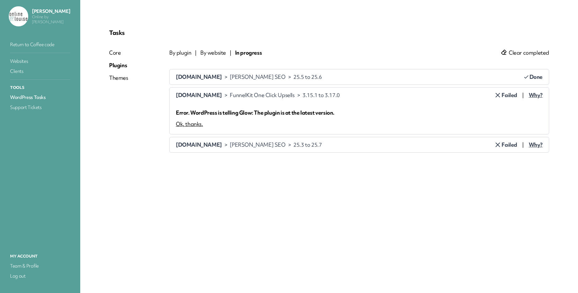
click at [203, 128] on div "Ok, thanks." at bounding box center [189, 124] width 27 height 8
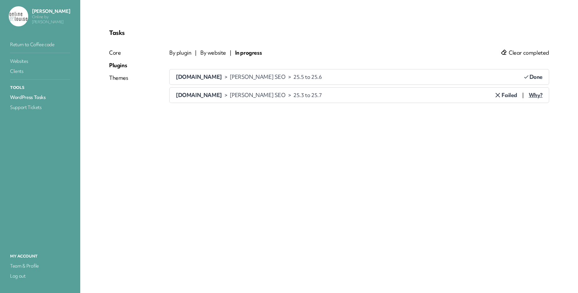
click at [529, 99] on span "Why?" at bounding box center [536, 95] width 14 height 8
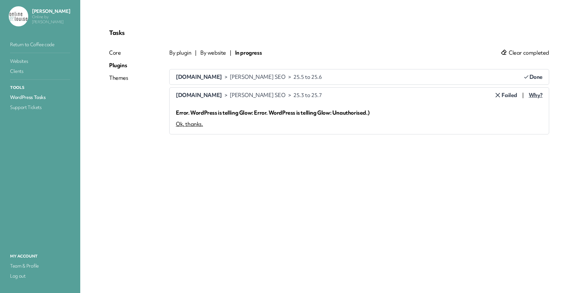
click at [203, 128] on div "Ok, thanks." at bounding box center [189, 124] width 27 height 8
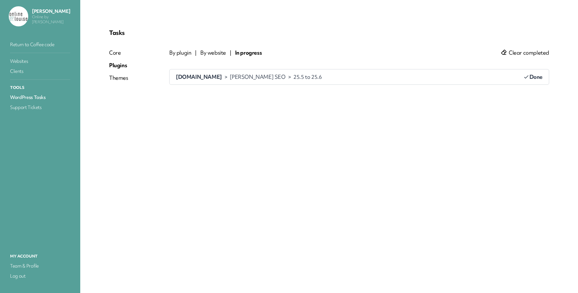
click at [21, 49] on link "Return to Coffee code" at bounding box center [40, 44] width 63 height 9
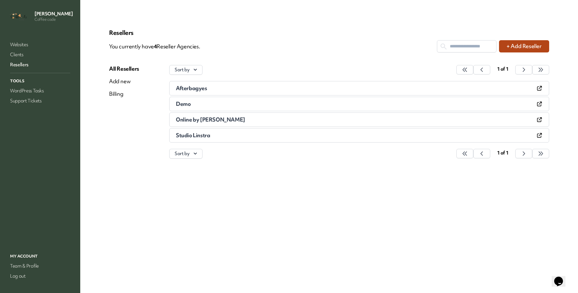
click at [210, 139] on span "Studio Linstra" at bounding box center [193, 134] width 34 height 7
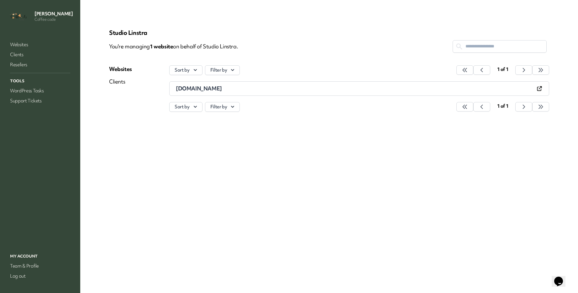
click at [145, 85] on link "Clients" at bounding box center [139, 82] width 60 height 8
click at [208, 92] on span "De Wilgenlei" at bounding box center [192, 88] width 32 height 7
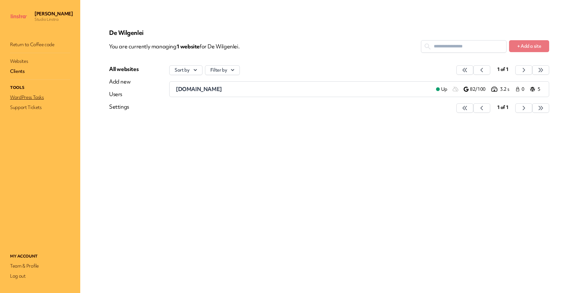
click at [34, 102] on link "WordPress Tasks" at bounding box center [40, 97] width 63 height 9
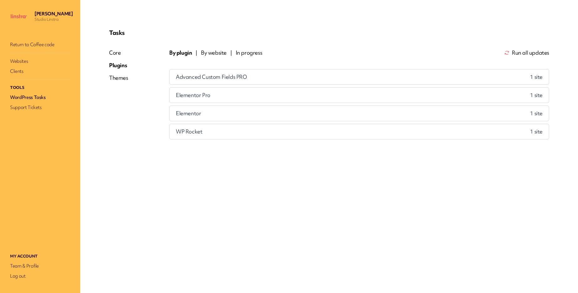
click at [512, 56] on span "Run all updates" at bounding box center [530, 53] width 37 height 8
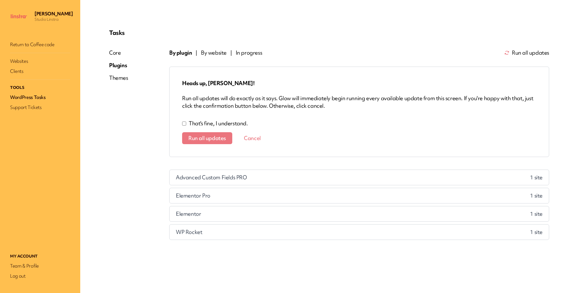
click at [226, 141] on span "Run all updates" at bounding box center [207, 138] width 38 height 6
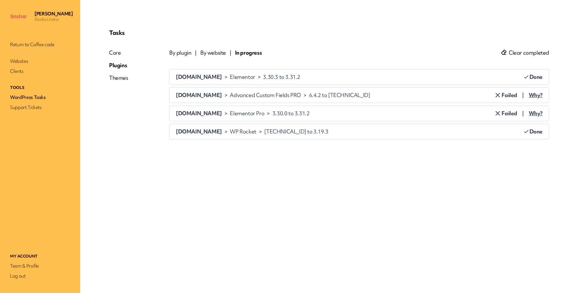
click at [529, 99] on span "Why?" at bounding box center [536, 95] width 14 height 8
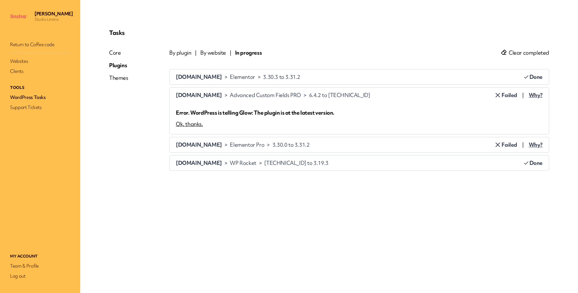
click at [203, 128] on div "Ok, thanks." at bounding box center [189, 124] width 27 height 8
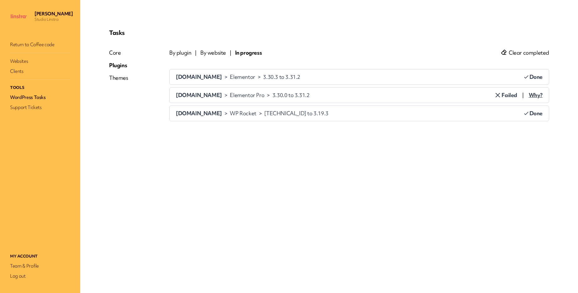
click at [529, 99] on span "Why?" at bounding box center [536, 95] width 14 height 8
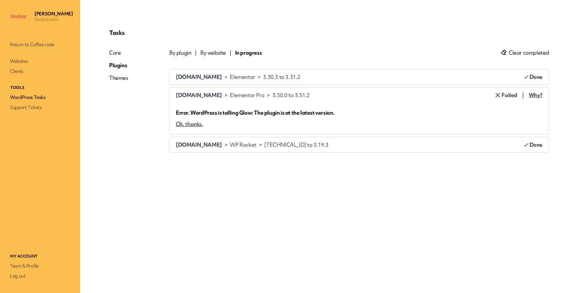
click at [203, 128] on div "Ok, thanks." at bounding box center [189, 124] width 27 height 8
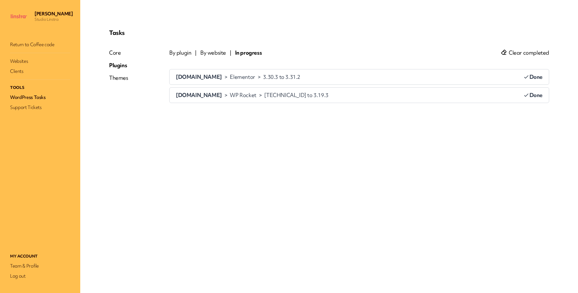
click at [21, 49] on link "Return to Coffee code" at bounding box center [40, 44] width 63 height 9
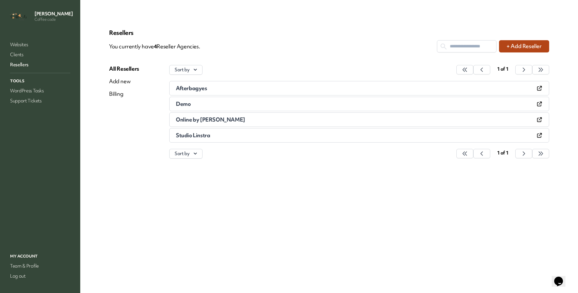
click at [284, 138] on link "Studio Linstra" at bounding box center [313, 135] width 275 height 6
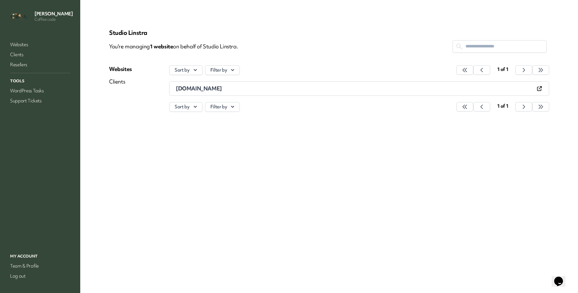
drag, startPoint x: 294, startPoint y: 112, endPoint x: 217, endPoint y: 113, distance: 76.5
click at [217, 96] on li "[DOMAIN_NAME]" at bounding box center [359, 88] width 380 height 14
copy span "[DOMAIN_NAME]"
click at [21, 49] on link "Websites" at bounding box center [40, 44] width 63 height 9
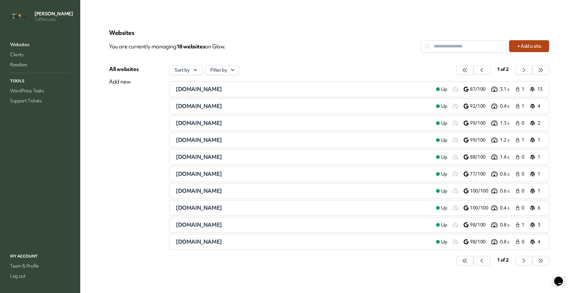
drag, startPoint x: 220, startPoint y: 111, endPoint x: 272, endPoint y: 112, distance: 51.8
click at [272, 97] on li "[DOMAIN_NAME] Up 87/100 3.1 s 1 13" at bounding box center [359, 89] width 380 height 16
copy span "[DOMAIN_NAME]"
click at [272, 93] on div "[DOMAIN_NAME]" at bounding box center [303, 89] width 255 height 8
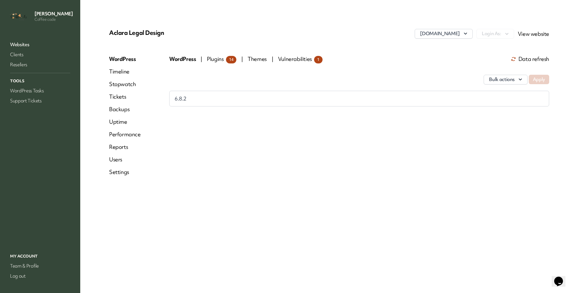
click at [520, 37] on link "View website" at bounding box center [533, 33] width 31 height 7
click at [141, 176] on link "Settings" at bounding box center [125, 172] width 32 height 8
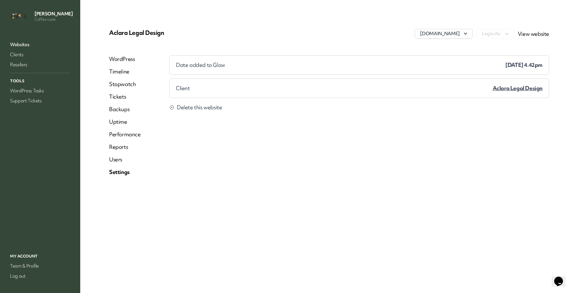
click at [141, 125] on link "Uptime" at bounding box center [125, 122] width 32 height 8
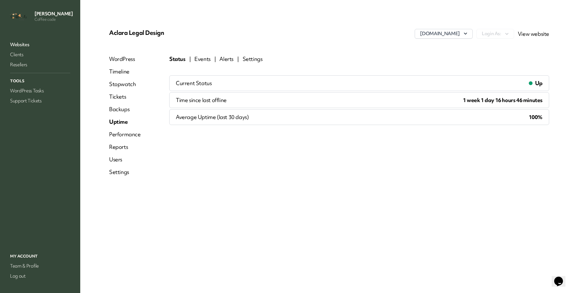
click at [234, 63] on link "Alerts" at bounding box center [227, 59] width 14 height 8
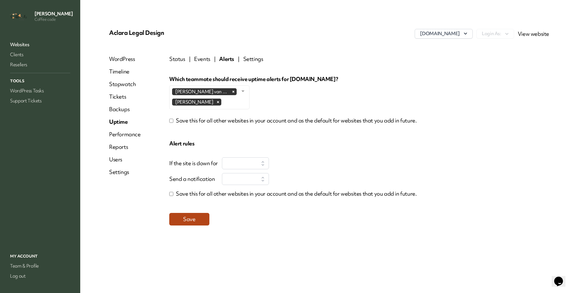
select select "*"
click at [19, 49] on link "Websites" at bounding box center [40, 44] width 63 height 9
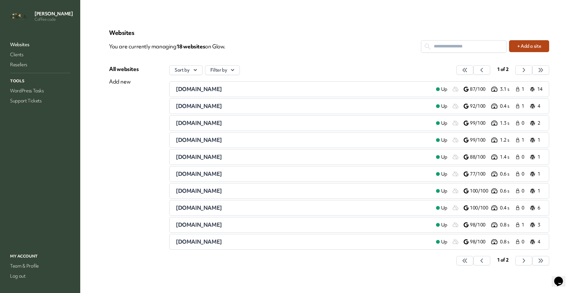
click at [222, 109] on span "[DOMAIN_NAME]" at bounding box center [199, 105] width 46 height 7
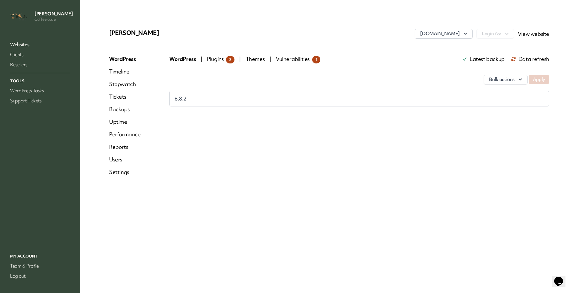
click at [235, 62] on span "Plugins 2" at bounding box center [221, 58] width 28 height 7
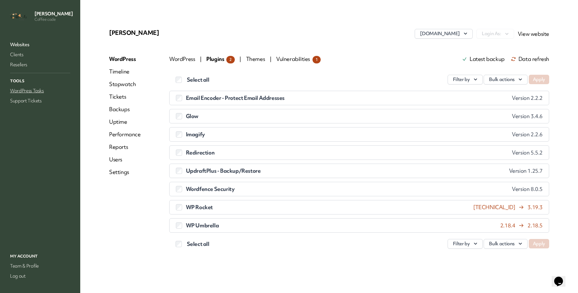
click at [23, 95] on link "WordPress Tasks" at bounding box center [40, 90] width 63 height 9
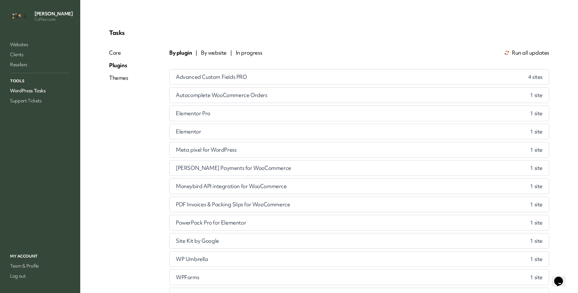
click at [227, 56] on span "By website" at bounding box center [214, 53] width 26 height 8
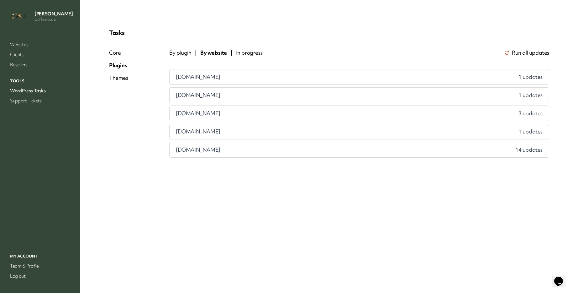
click at [512, 56] on span "Run all updates" at bounding box center [530, 53] width 37 height 8
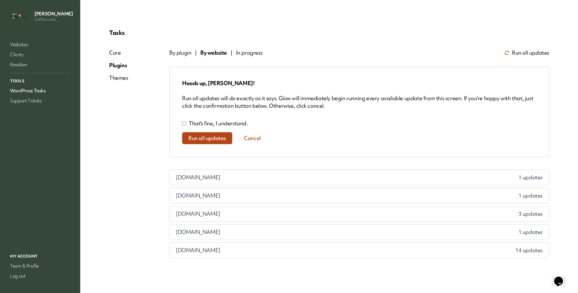
click at [226, 141] on span "Run all updates" at bounding box center [207, 138] width 38 height 6
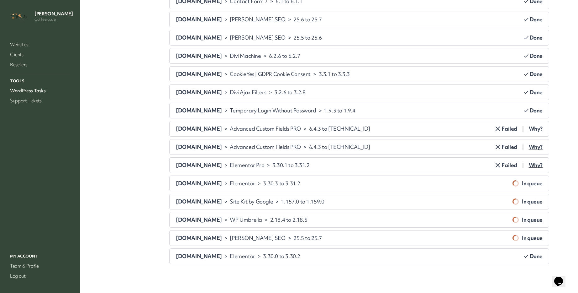
scroll to position [1475, 0]
click at [529, 132] on span "Why?" at bounding box center [536, 129] width 14 height 8
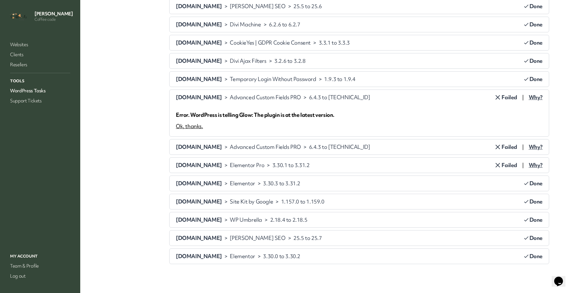
click at [203, 130] on div "Ok, thanks." at bounding box center [189, 126] width 27 height 8
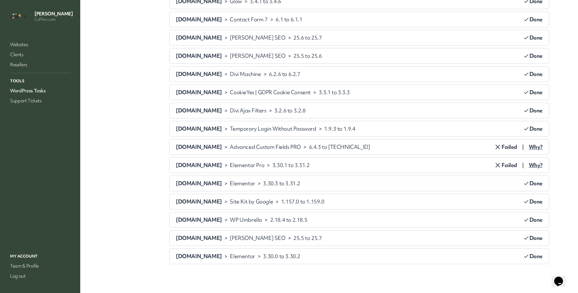
click at [529, 151] on span "Why?" at bounding box center [536, 147] width 14 height 8
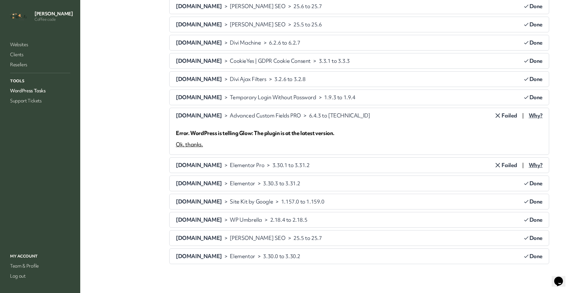
click at [203, 148] on div "Ok, thanks." at bounding box center [189, 145] width 27 height 8
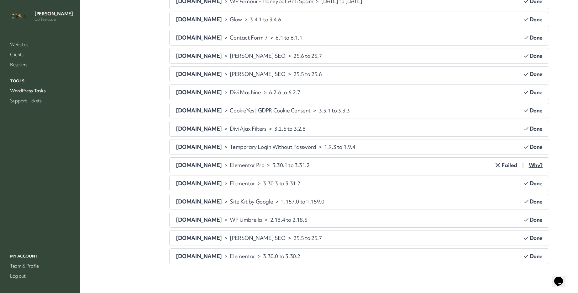
drag, startPoint x: 521, startPoint y: 180, endPoint x: 518, endPoint y: 179, distance: 3.5
click at [529, 169] on span "Why?" at bounding box center [536, 165] width 14 height 8
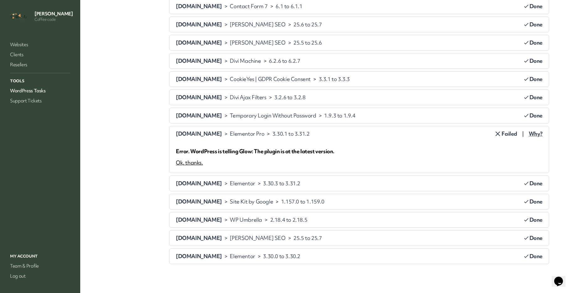
click at [203, 166] on div "Ok, thanks." at bounding box center [189, 163] width 27 height 8
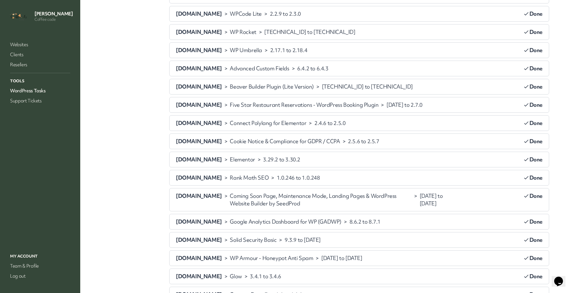
scroll to position [843, 0]
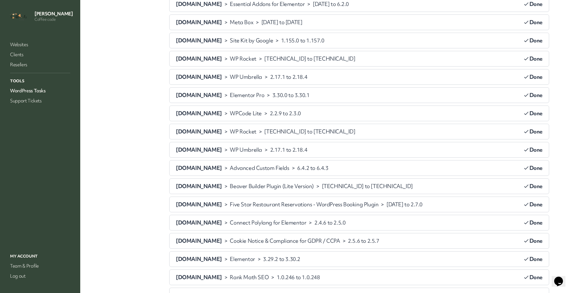
scroll to position [623, 0]
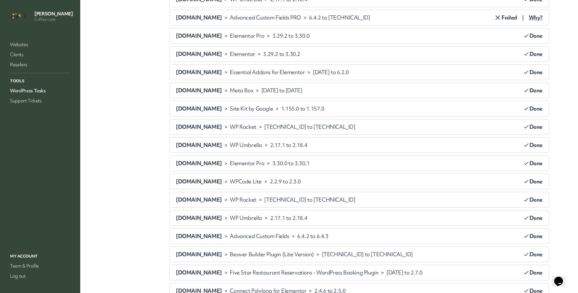
click at [529, 21] on span "Why?" at bounding box center [536, 18] width 14 height 8
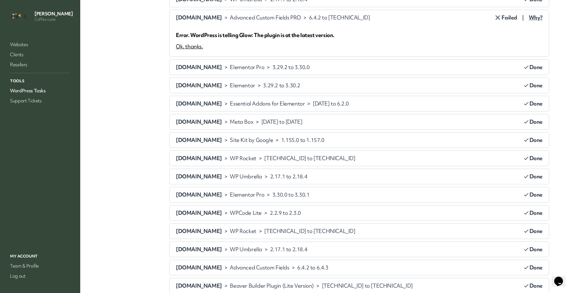
click at [203, 50] on div "Ok, thanks." at bounding box center [189, 47] width 27 height 8
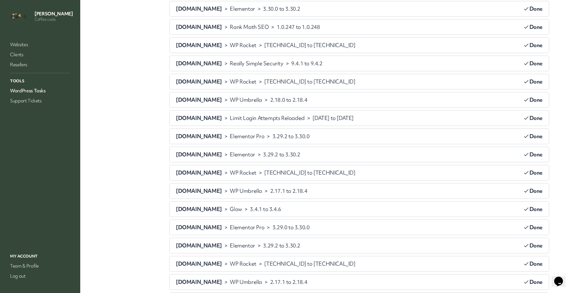
scroll to position [247, 0]
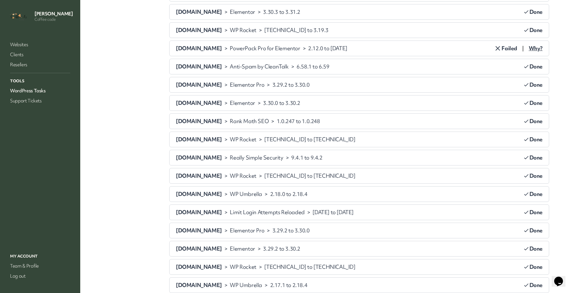
click at [529, 52] on span "Why?" at bounding box center [536, 49] width 14 height 8
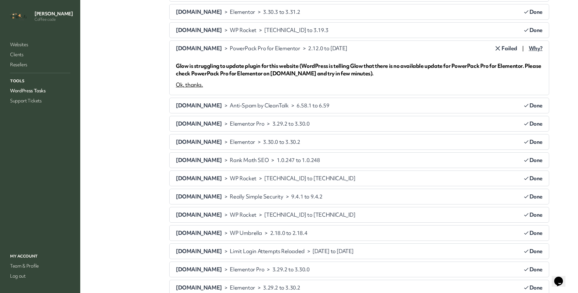
click at [203, 88] on div "Ok, thanks." at bounding box center [189, 85] width 27 height 8
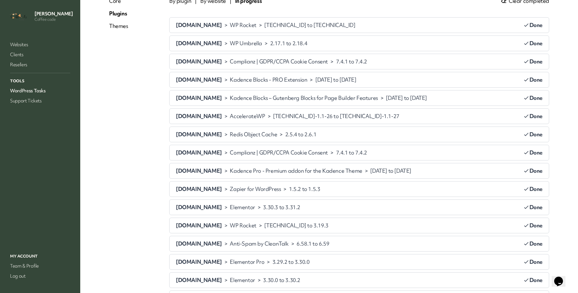
scroll to position [0, 0]
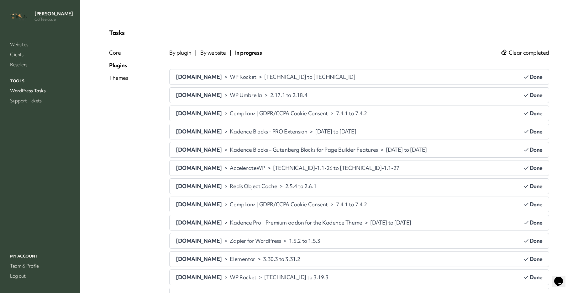
click at [226, 56] on span "By website" at bounding box center [213, 53] width 26 height 8
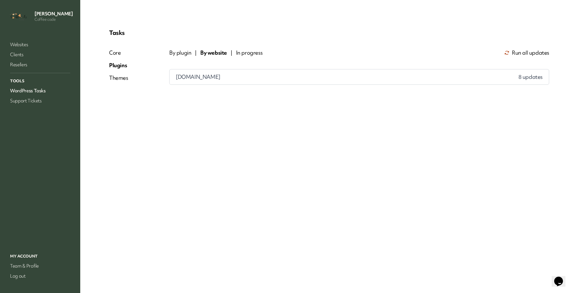
click at [191, 56] on span "By plugin" at bounding box center [180, 53] width 22 height 8
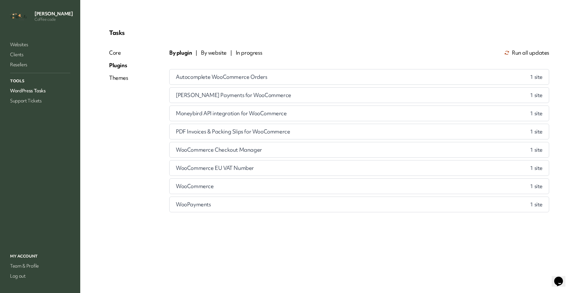
click at [128, 82] on div "Themes" at bounding box center [118, 78] width 19 height 8
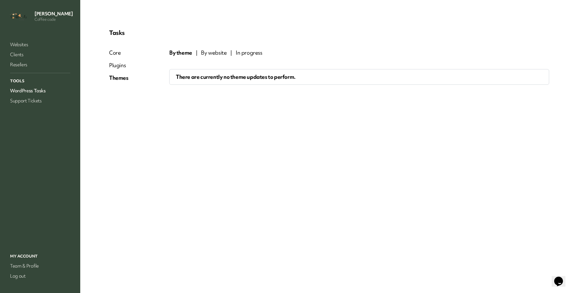
click at [129, 56] on div "Core" at bounding box center [118, 53] width 19 height 8
click at [128, 69] on div "Plugins" at bounding box center [118, 65] width 19 height 8
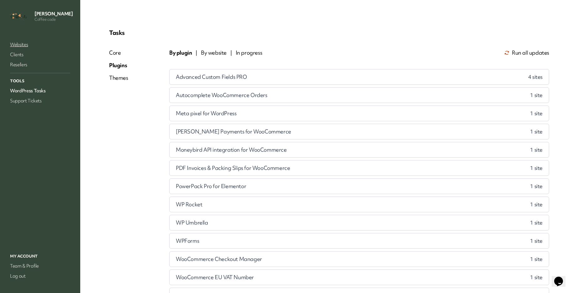
click at [21, 49] on link "Websites" at bounding box center [40, 44] width 63 height 9
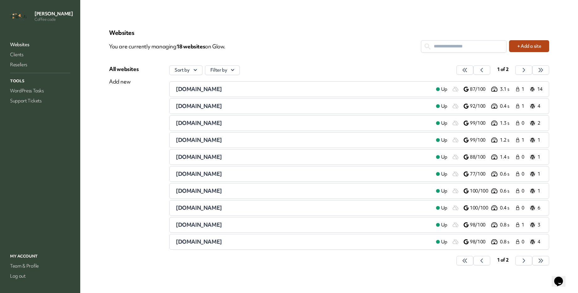
drag, startPoint x: 221, startPoint y: 154, endPoint x: 289, endPoint y: 156, distance: 68.7
drag, startPoint x: 266, startPoint y: 175, endPoint x: 220, endPoint y: 174, distance: 46.4
drag, startPoint x: 289, startPoint y: 195, endPoint x: 218, endPoint y: 201, distance: 71.1
copy span "[DOMAIN_NAME]"
drag, startPoint x: 268, startPoint y: 217, endPoint x: 219, endPoint y: 219, distance: 48.6
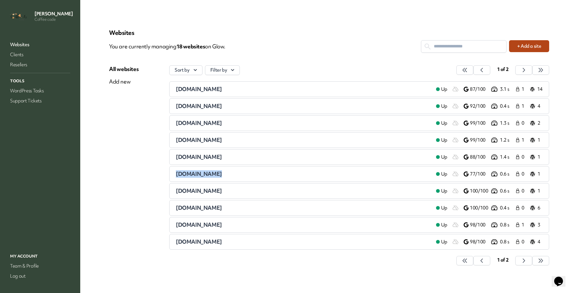
copy span "[DOMAIN_NAME]"
drag, startPoint x: 295, startPoint y: 236, endPoint x: 216, endPoint y: 236, distance: 78.4
copy span "[DOMAIN_NAME]"
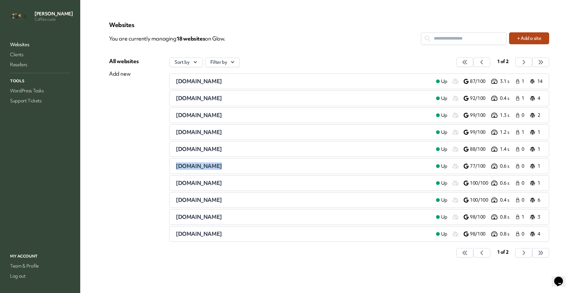
scroll to position [82, 0]
drag, startPoint x: 266, startPoint y: 176, endPoint x: 215, endPoint y: 180, distance: 51.3
copy span "[DOMAIN_NAME]"
drag, startPoint x: 257, startPoint y: 196, endPoint x: 217, endPoint y: 200, distance: 40.7
copy span "[DOMAIN_NAME]"
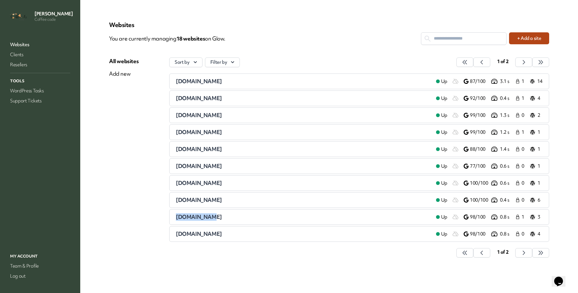
drag, startPoint x: 293, startPoint y: 218, endPoint x: 218, endPoint y: 225, distance: 75.9
copy span "[DOMAIN_NAME]"
click at [468, 249] on icon "button" at bounding box center [465, 252] width 6 height 6
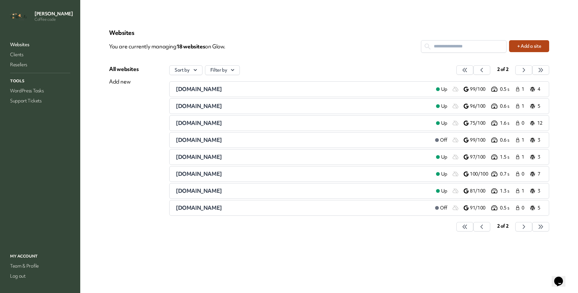
scroll to position [40, 0]
drag, startPoint x: 274, startPoint y: 72, endPoint x: 221, endPoint y: 74, distance: 53.4
copy span "[DOMAIN_NAME]"
drag, startPoint x: 238, startPoint y: 91, endPoint x: 220, endPoint y: 92, distance: 18.2
copy span "[DOMAIN_NAME]"
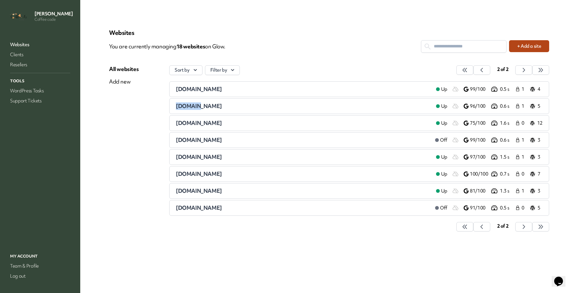
drag, startPoint x: 279, startPoint y: 112, endPoint x: 221, endPoint y: 118, distance: 58.7
drag, startPoint x: 293, startPoint y: 135, endPoint x: 219, endPoint y: 140, distance: 74.1
drag, startPoint x: 326, startPoint y: 155, endPoint x: 220, endPoint y: 160, distance: 106.5
drag, startPoint x: 270, startPoint y: 177, endPoint x: 216, endPoint y: 180, distance: 53.7
drag, startPoint x: 264, startPoint y: 198, endPoint x: 220, endPoint y: 200, distance: 43.3
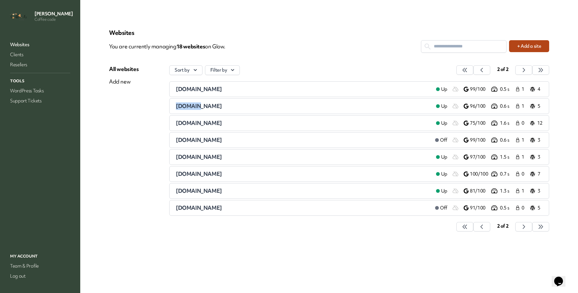
drag, startPoint x: 285, startPoint y: 217, endPoint x: 220, endPoint y: 222, distance: 64.8
